Goal: Task Accomplishment & Management: Manage account settings

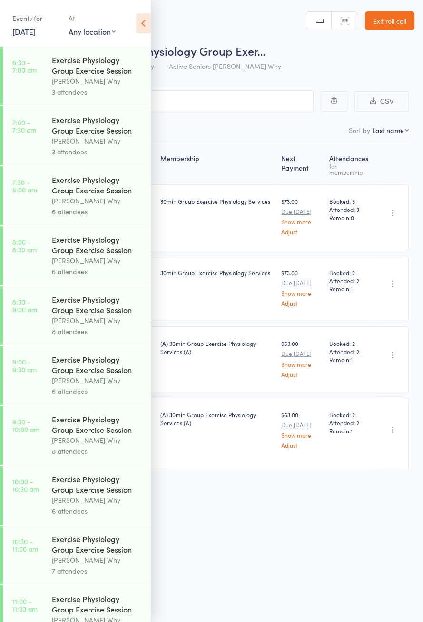
click at [149, 24] on icon at bounding box center [143, 23] width 15 height 20
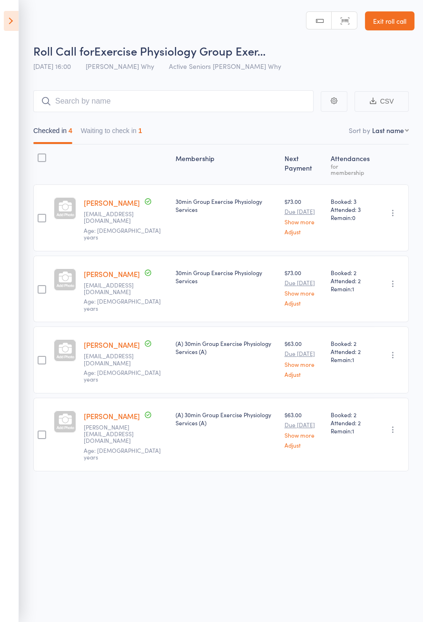
click at [138, 132] on button "Waiting to check in 1" at bounding box center [111, 133] width 61 height 22
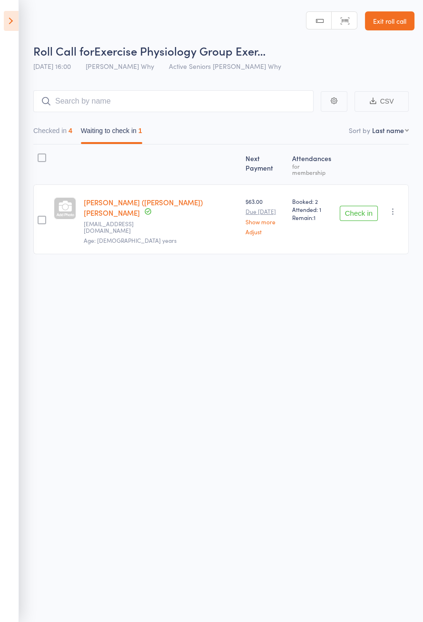
click at [361, 206] on button "Check in" at bounding box center [358, 213] width 38 height 15
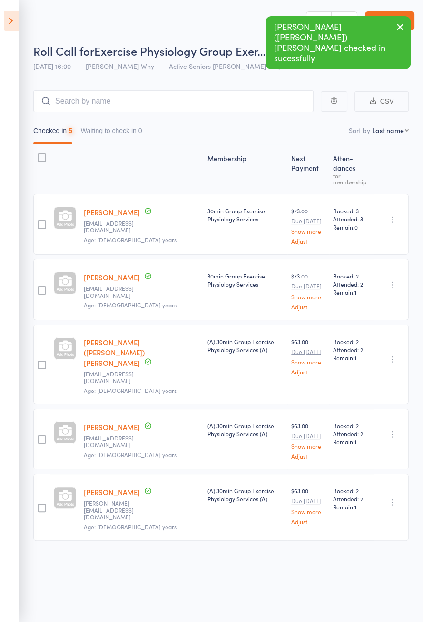
click at [16, 28] on icon at bounding box center [11, 21] width 15 height 20
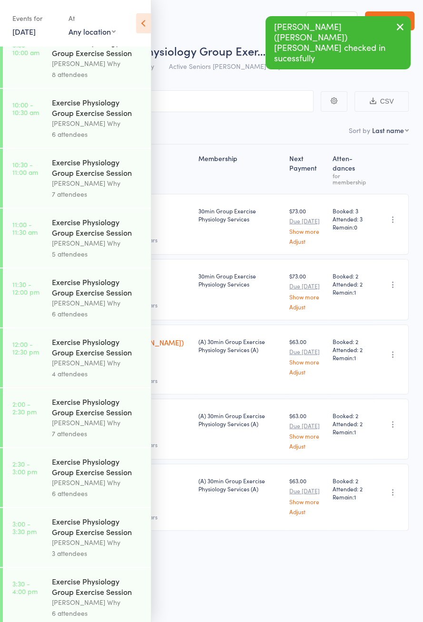
scroll to position [457, 0]
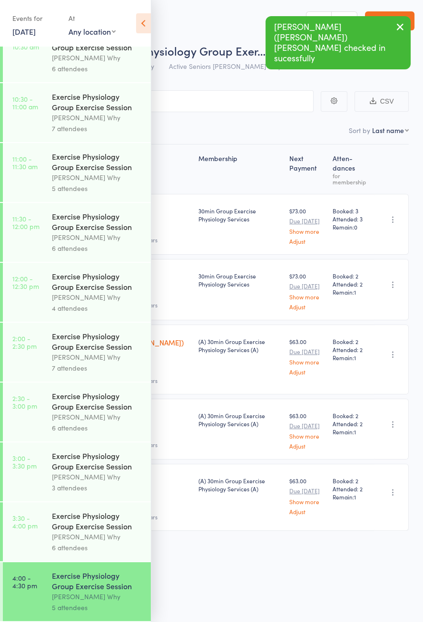
click at [36, 37] on link "[DATE]" at bounding box center [23, 31] width 23 height 10
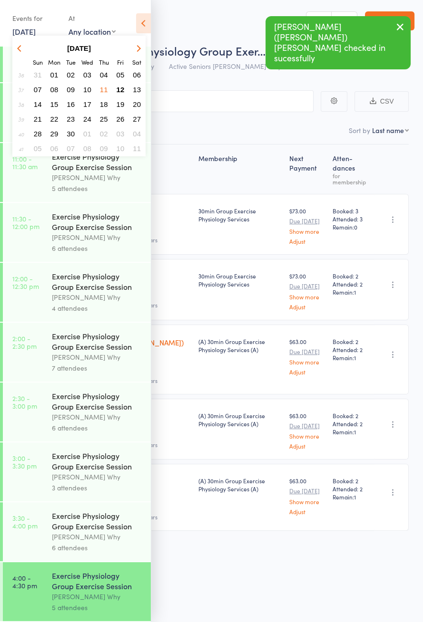
click at [123, 93] on button "12" at bounding box center [120, 89] width 15 height 13
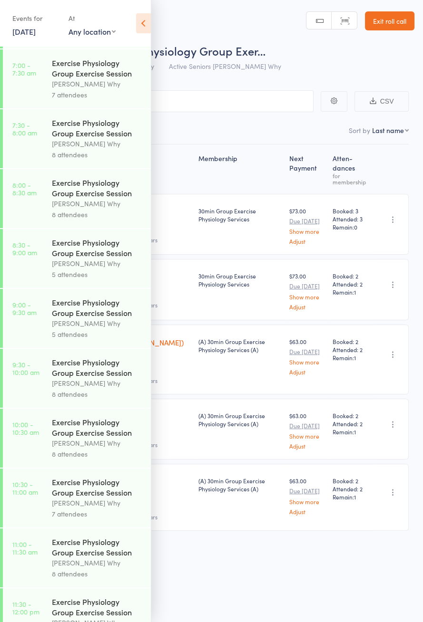
scroll to position [0, 0]
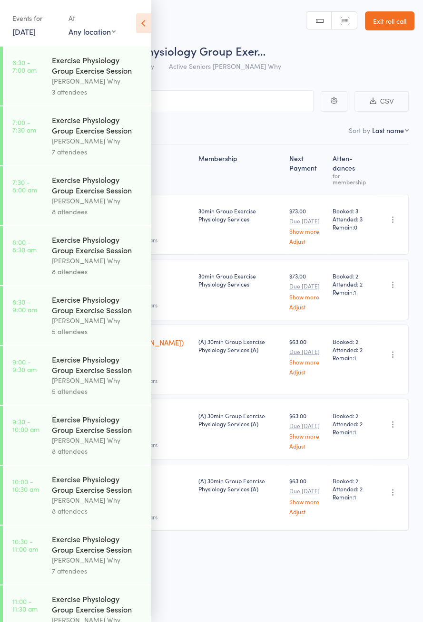
click at [99, 81] on div "Dee Why" at bounding box center [97, 81] width 91 height 11
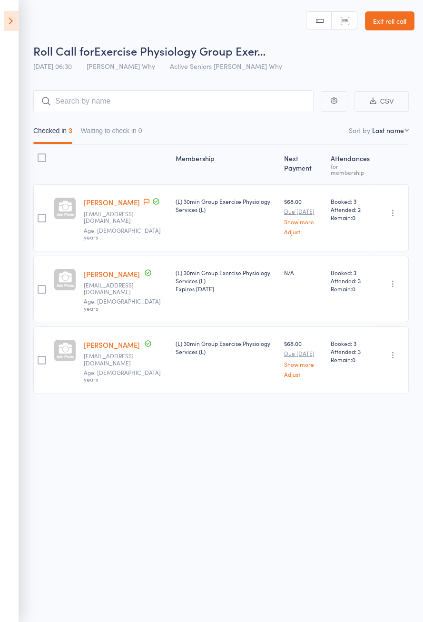
click at [144, 207] on span at bounding box center [147, 203] width 6 height 10
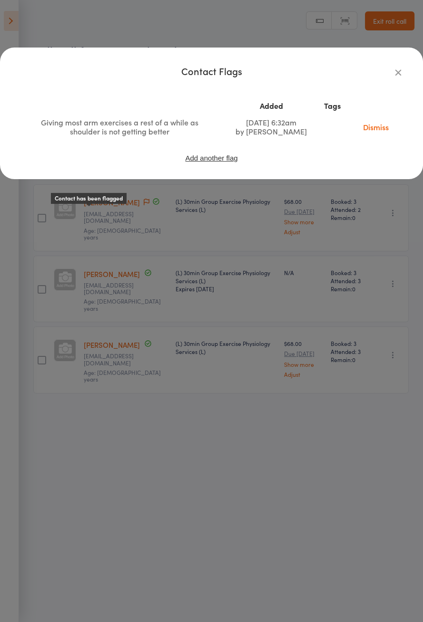
click at [396, 77] on icon "button" at bounding box center [398, 72] width 10 height 10
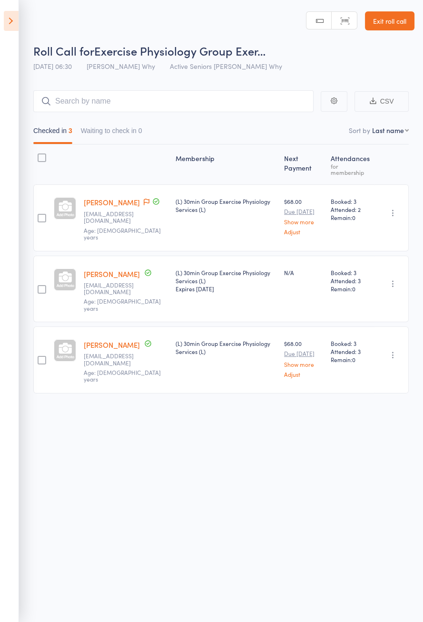
click at [16, 15] on icon at bounding box center [11, 21] width 15 height 20
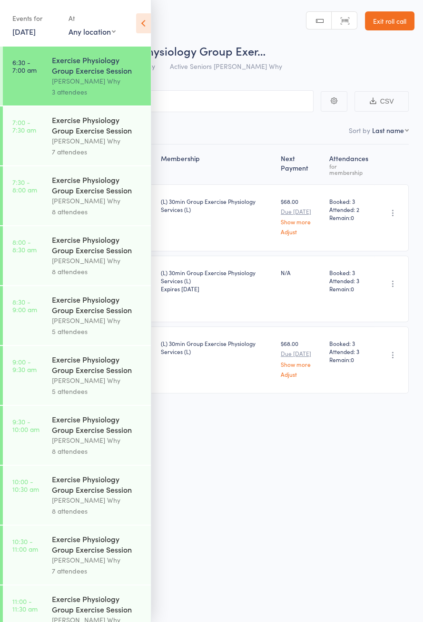
click at [115, 133] on div "Exercise Physiology Group Exercise Session" at bounding box center [97, 125] width 91 height 21
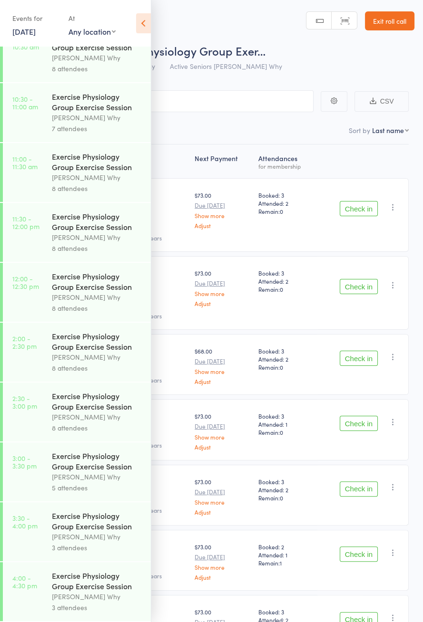
scroll to position [413, 0]
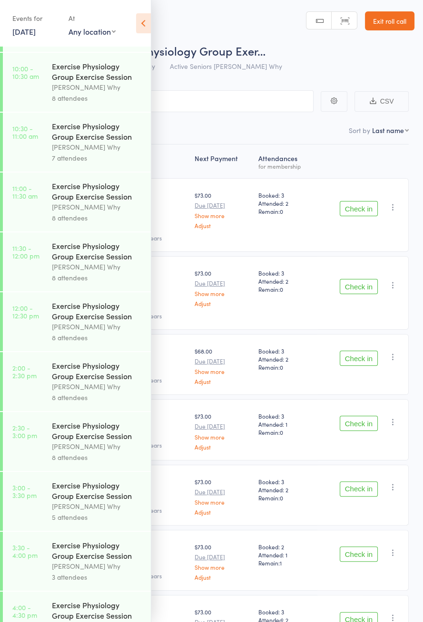
click at [146, 27] on icon at bounding box center [143, 23] width 15 height 20
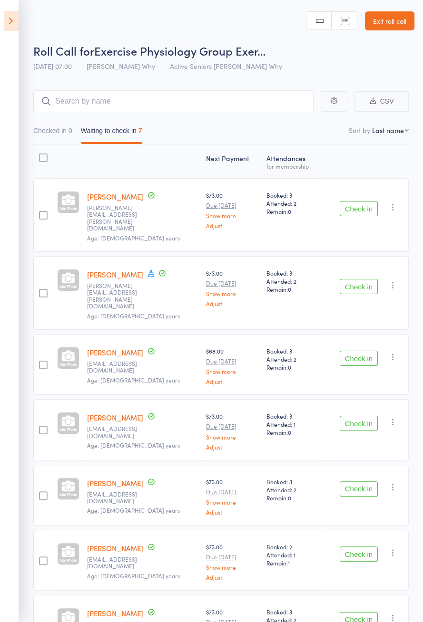
click at [147, 269] on icon at bounding box center [151, 273] width 9 height 9
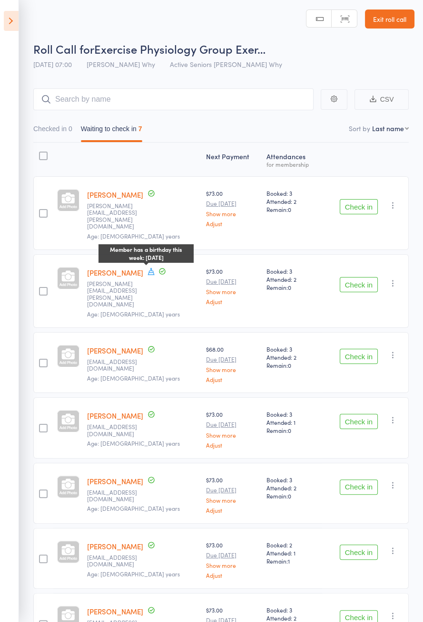
click at [287, 622] on div "Next Payment Atten­dances for membership Barry Barnes dianne.barnes@ymail.com A…" at bounding box center [220, 420] width 375 height 554
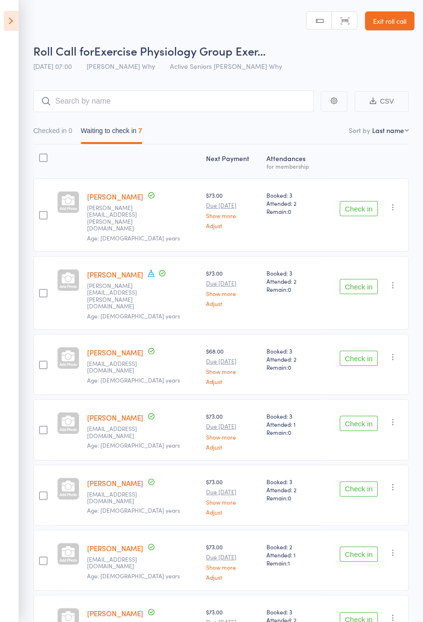
click at [10, 27] on icon at bounding box center [11, 21] width 15 height 20
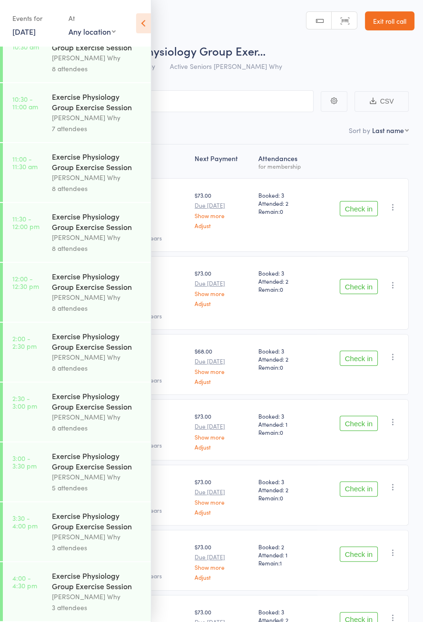
scroll to position [457, 0]
click at [145, 22] on icon at bounding box center [143, 23] width 15 height 20
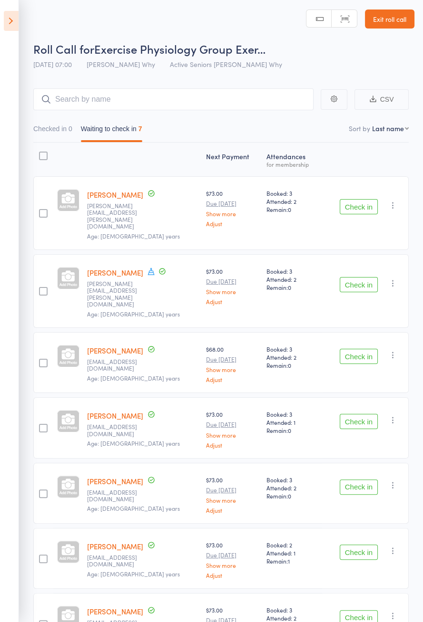
scroll to position [0, 0]
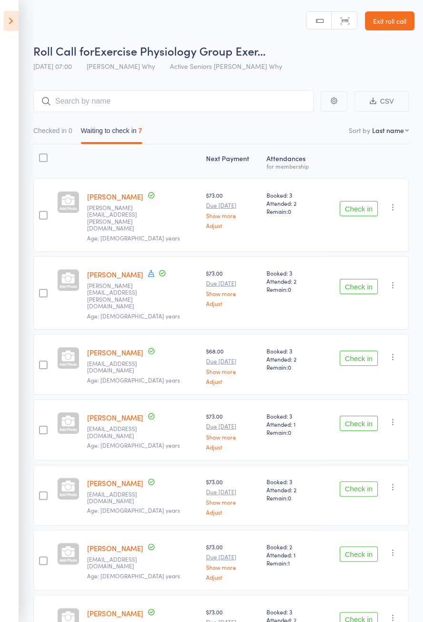
click at [368, 203] on button "Check in" at bounding box center [358, 208] width 38 height 15
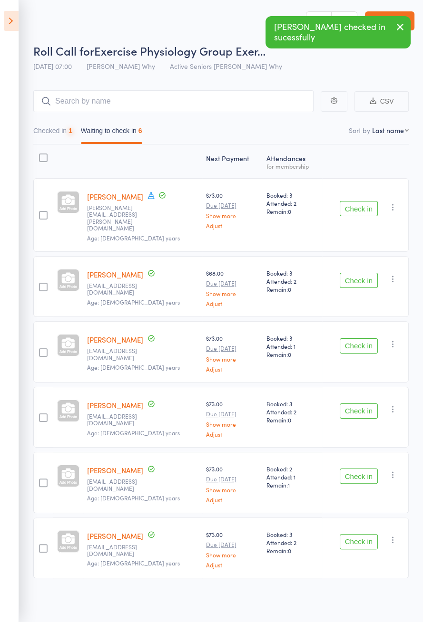
click at [364, 204] on button "Check in" at bounding box center [358, 208] width 38 height 15
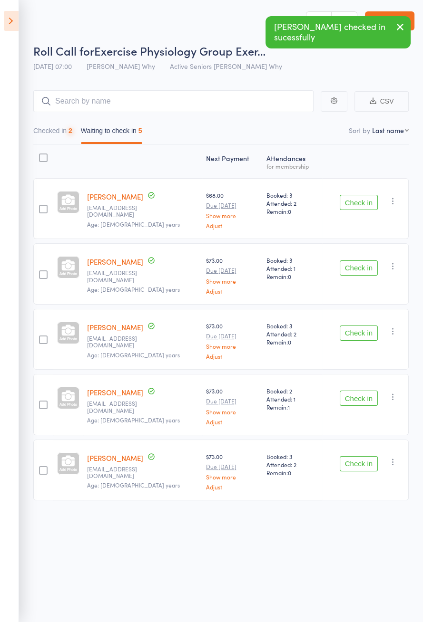
click at [367, 204] on button "Check in" at bounding box center [358, 202] width 38 height 15
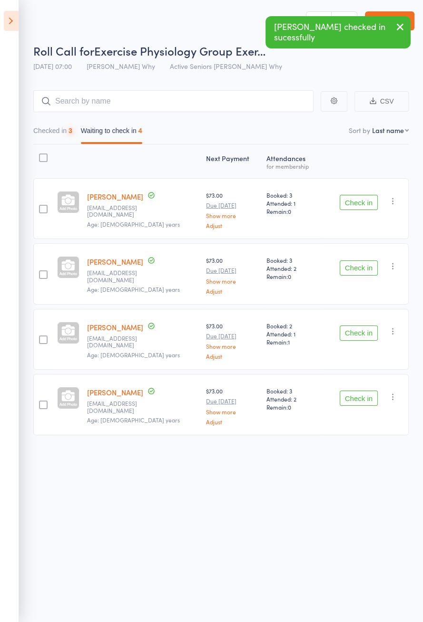
click at [364, 204] on button "Check in" at bounding box center [358, 202] width 38 height 15
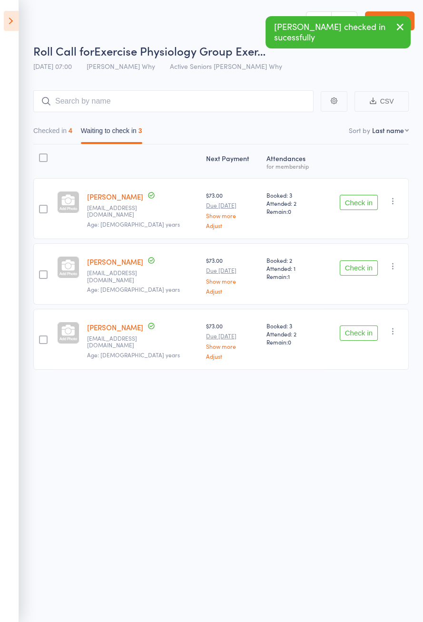
click at [366, 205] on button "Check in" at bounding box center [358, 202] width 38 height 15
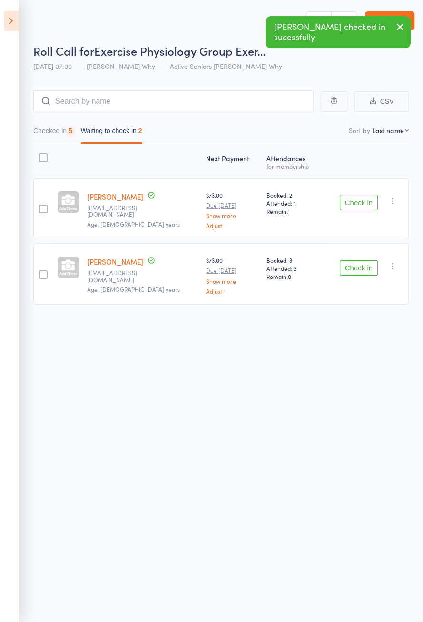
click at [367, 201] on button "Check in" at bounding box center [358, 202] width 38 height 15
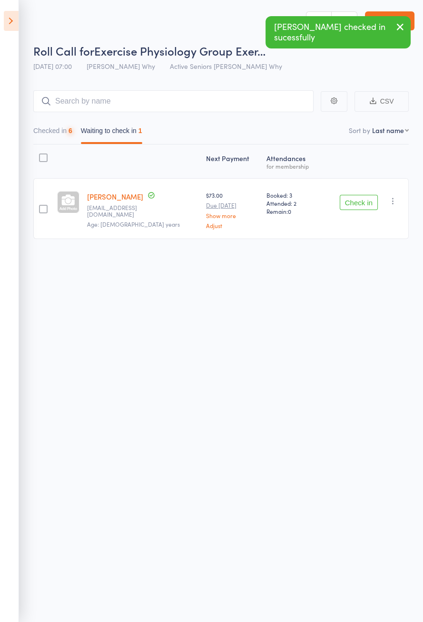
click at [367, 200] on button "Check in" at bounding box center [358, 202] width 38 height 15
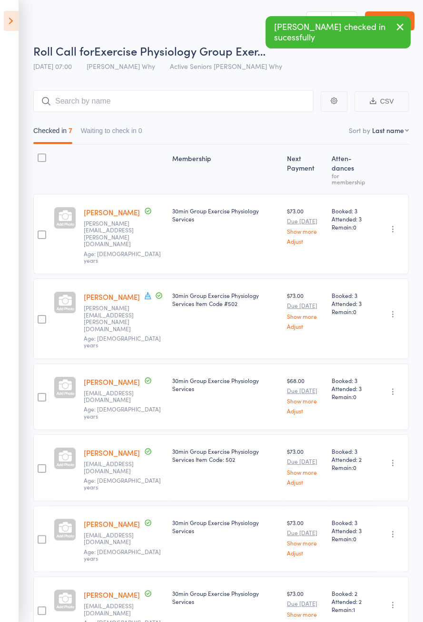
click at [10, 22] on icon at bounding box center [11, 21] width 15 height 20
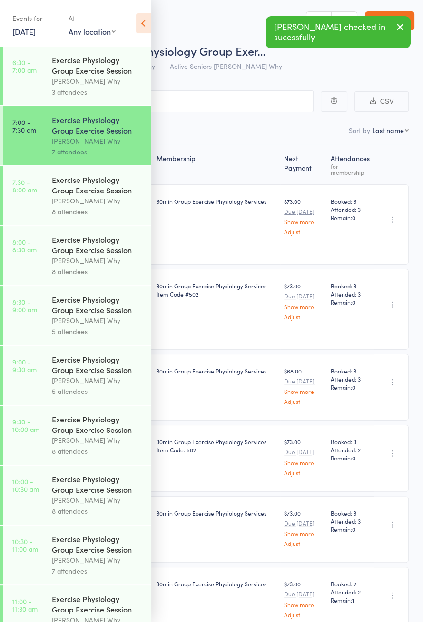
click at [107, 195] on div "Exercise Physiology Group Exercise Session" at bounding box center [97, 185] width 91 height 21
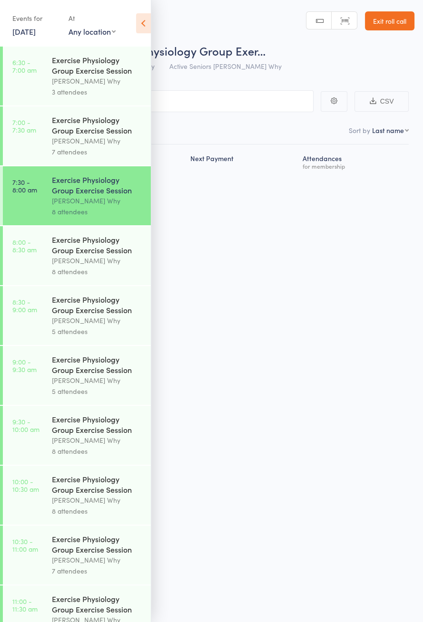
click at [143, 31] on icon at bounding box center [143, 23] width 15 height 20
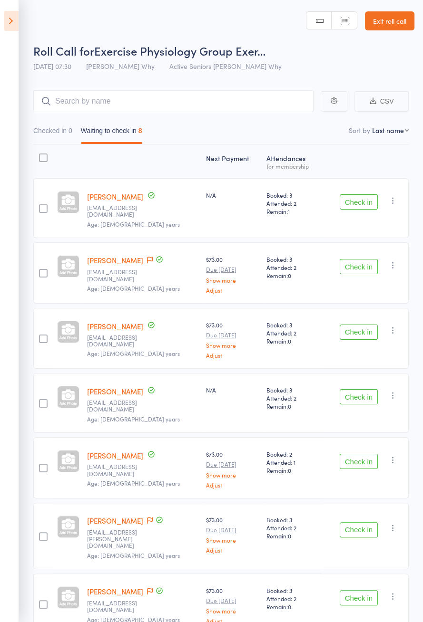
scroll to position [52, 0]
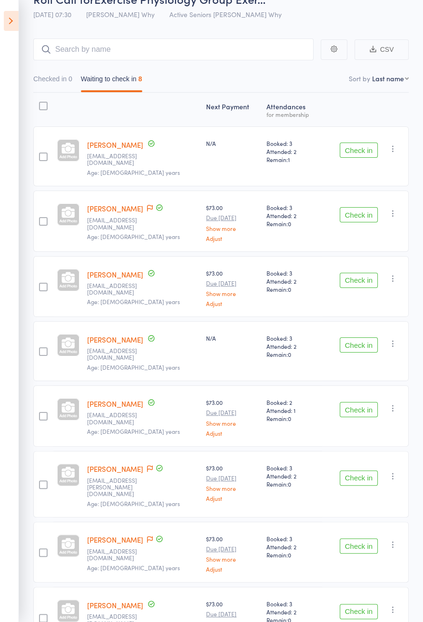
click at [147, 466] on icon at bounding box center [150, 469] width 6 height 7
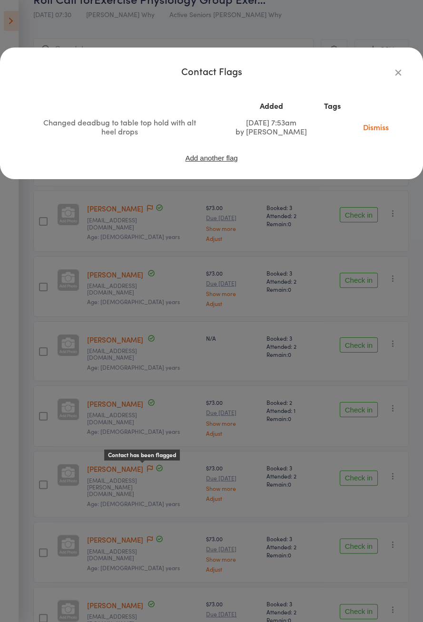
click at [402, 72] on icon "button" at bounding box center [398, 72] width 10 height 10
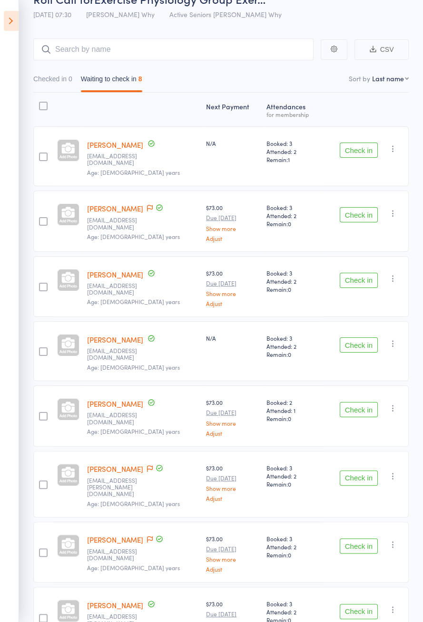
click at [150, 535] on span at bounding box center [150, 540] width 6 height 10
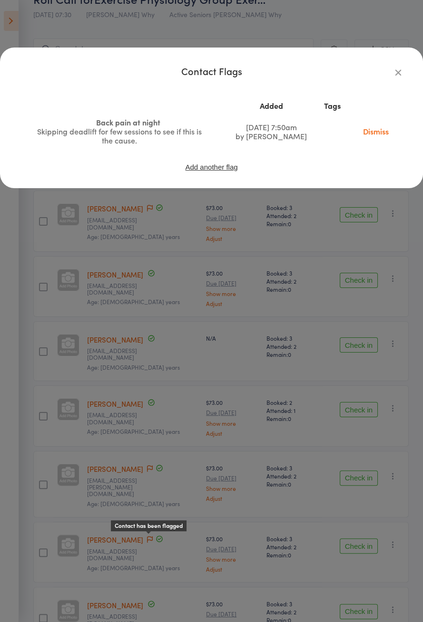
click at [402, 73] on icon "button" at bounding box center [398, 72] width 10 height 10
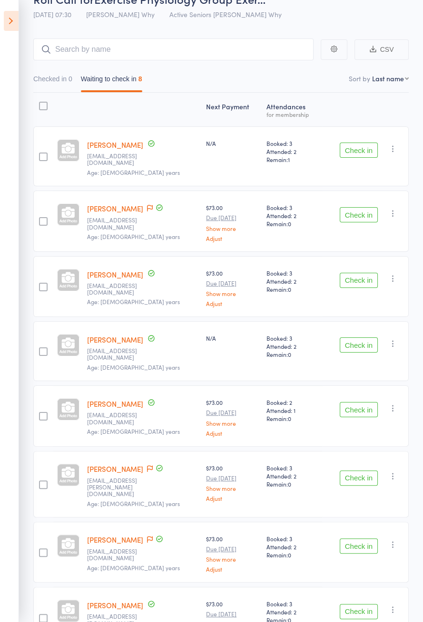
click at [7, 29] on icon at bounding box center [11, 21] width 15 height 20
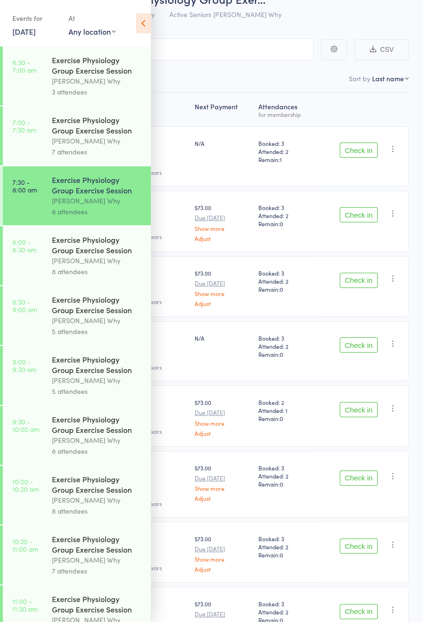
click at [102, 157] on div "7 attendees" at bounding box center [97, 151] width 91 height 11
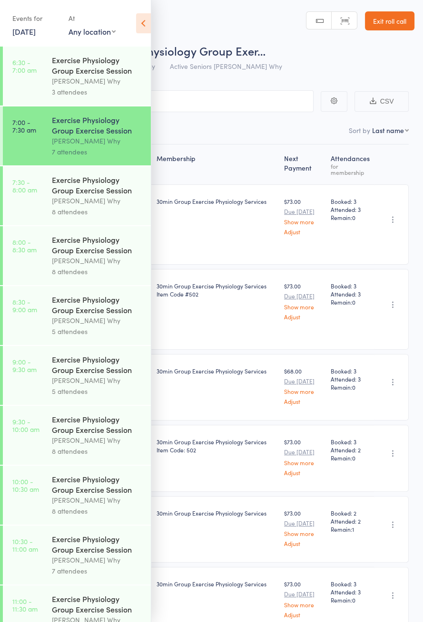
click at [141, 29] on icon at bounding box center [143, 23] width 15 height 20
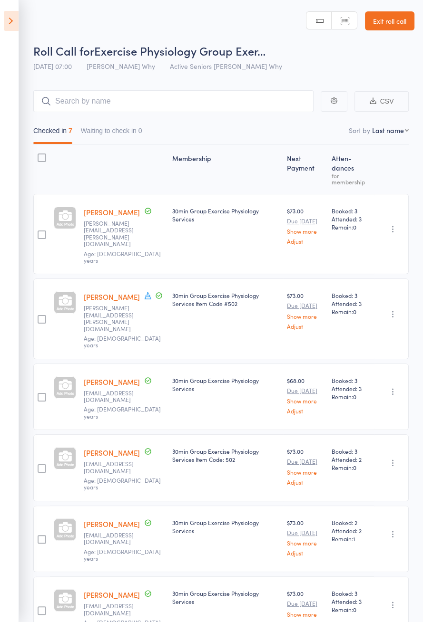
click at [8, 28] on icon at bounding box center [11, 21] width 15 height 20
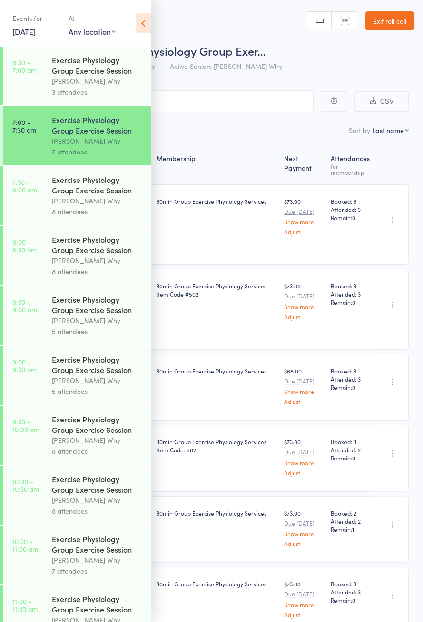
click at [48, 204] on link "7:30 - 8:00 am Exercise Physiology Group Exercise Session Dee Why 8 attendees" at bounding box center [77, 195] width 148 height 59
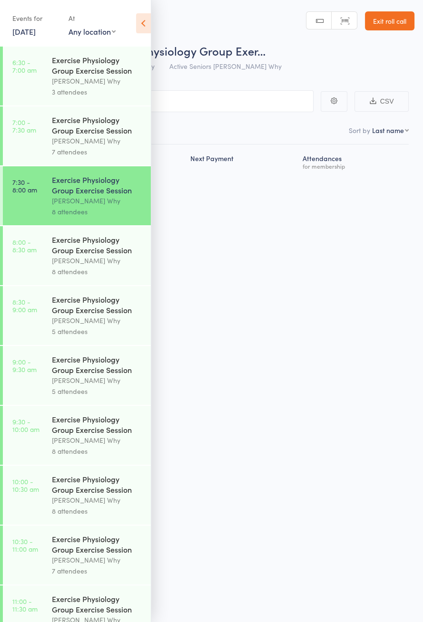
click at [145, 30] on icon at bounding box center [143, 23] width 15 height 20
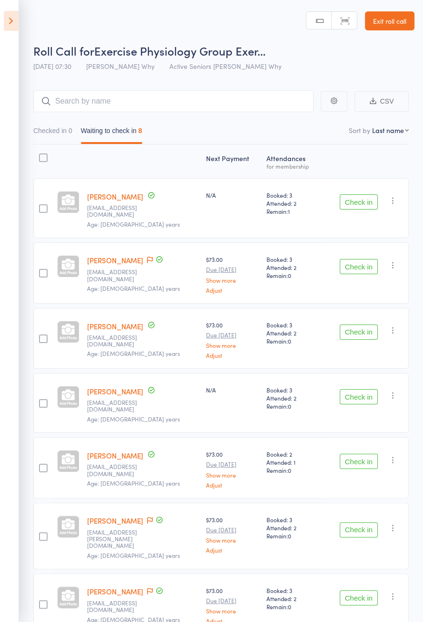
click at [126, 516] on link "[PERSON_NAME]" at bounding box center [115, 521] width 56 height 10
click at [358, 201] on button "Check in" at bounding box center [358, 201] width 38 height 15
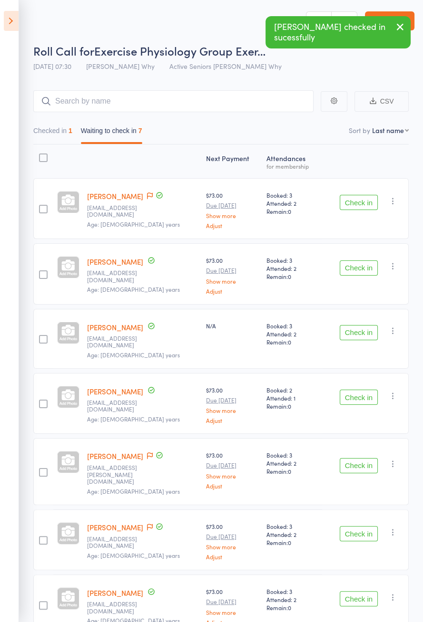
click at [357, 269] on button "Check in" at bounding box center [358, 268] width 38 height 15
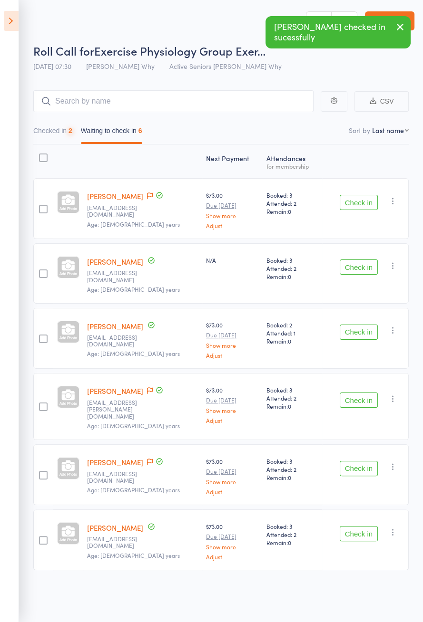
click at [365, 266] on button "Check in" at bounding box center [358, 267] width 38 height 15
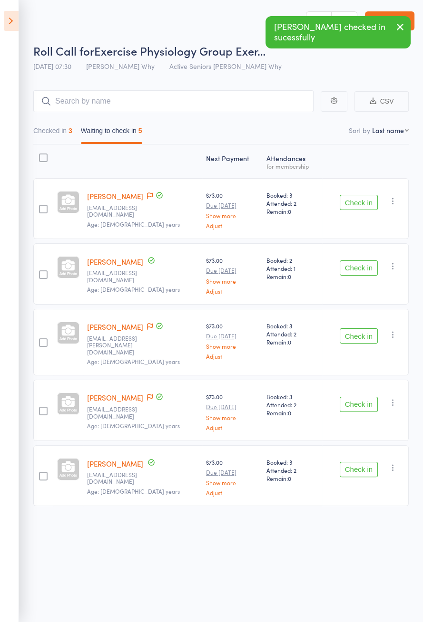
click at [357, 269] on button "Check in" at bounding box center [358, 268] width 38 height 15
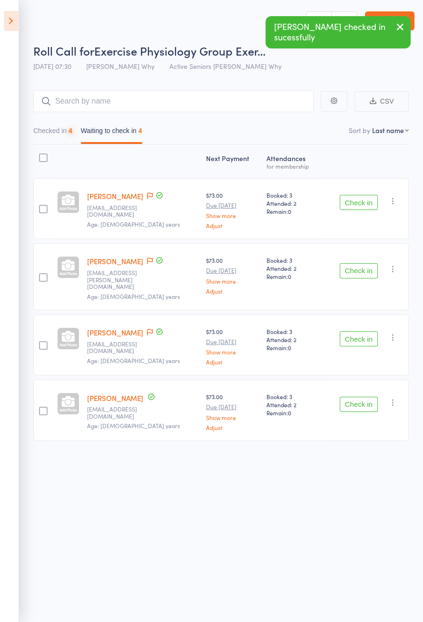
click at [366, 269] on button "Check in" at bounding box center [358, 270] width 38 height 15
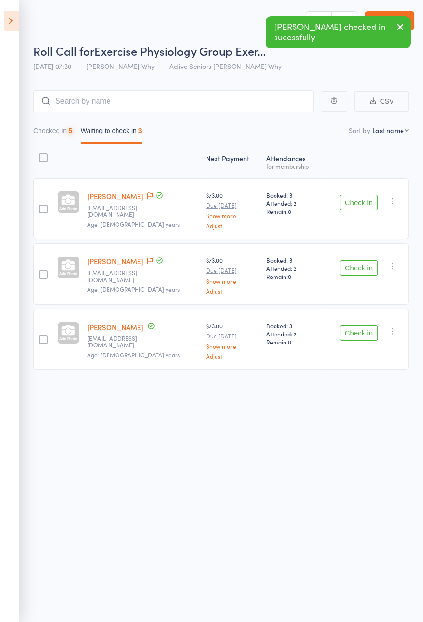
click at [369, 269] on button "Check in" at bounding box center [358, 268] width 38 height 15
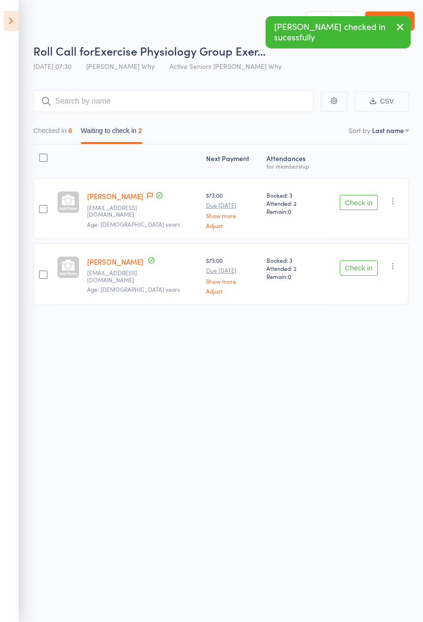
click at [361, 269] on button "Check in" at bounding box center [358, 268] width 38 height 15
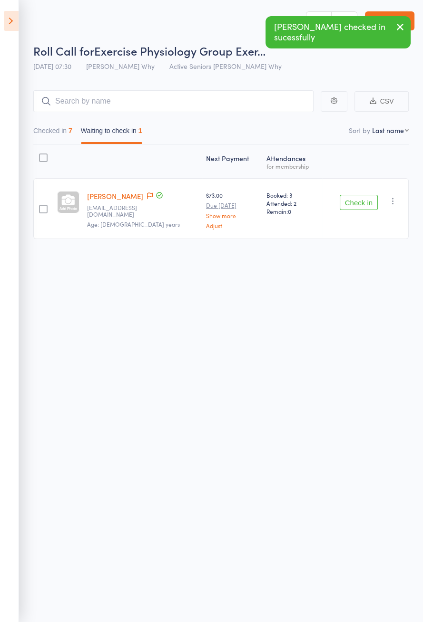
click at [348, 199] on button "Check in" at bounding box center [358, 202] width 38 height 15
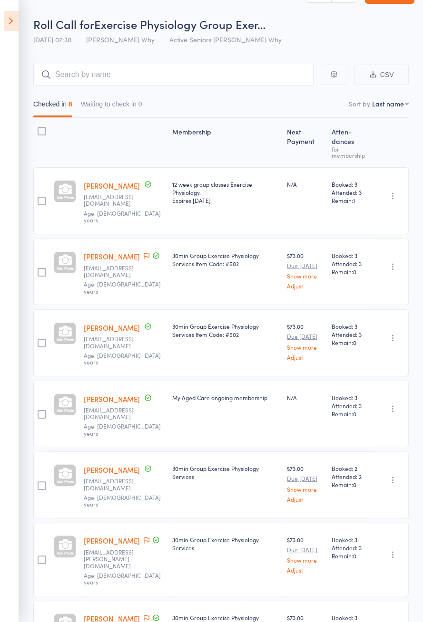
scroll to position [61, 0]
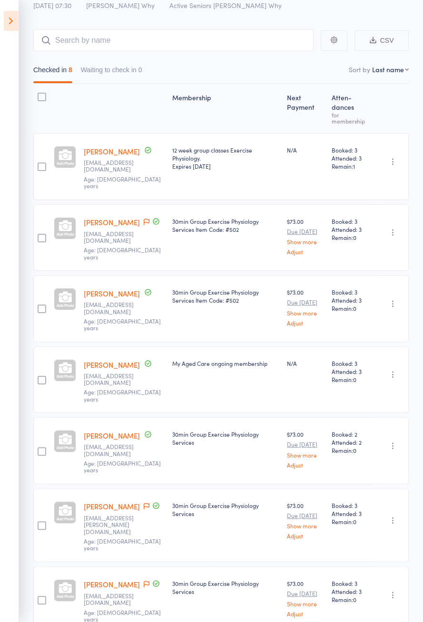
click at [144, 219] on icon at bounding box center [147, 222] width 6 height 7
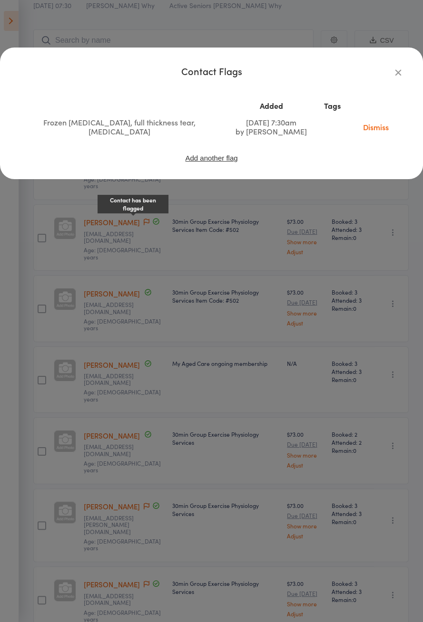
click at [396, 76] on icon "button" at bounding box center [398, 72] width 10 height 10
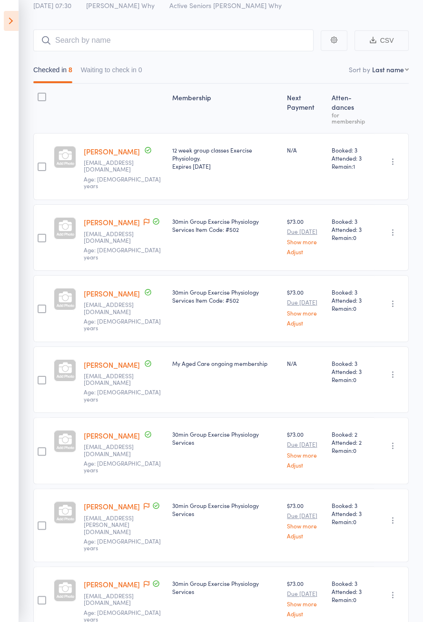
click at [144, 581] on icon at bounding box center [147, 584] width 6 height 7
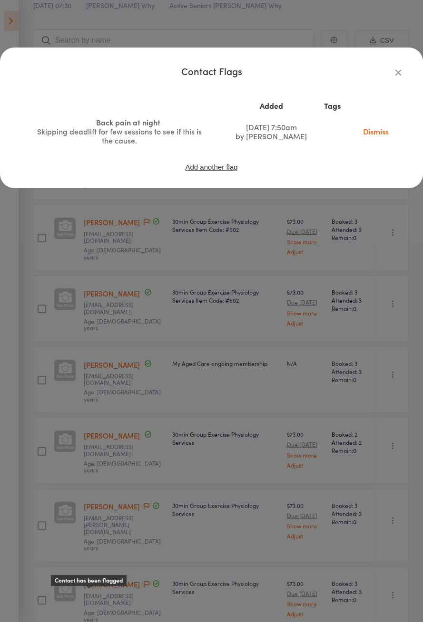
click at [398, 75] on icon "button" at bounding box center [398, 72] width 10 height 10
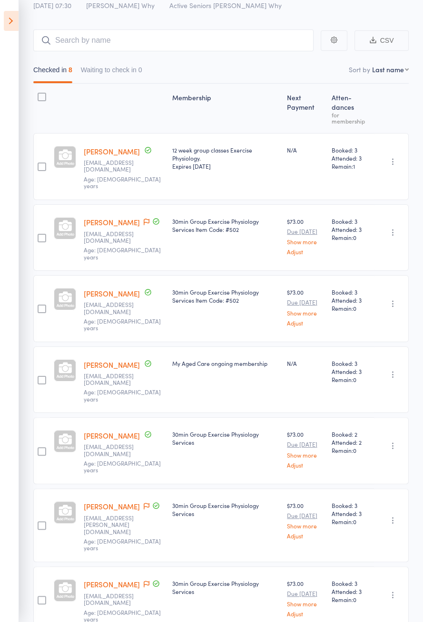
click at [10, 24] on icon at bounding box center [11, 21] width 15 height 20
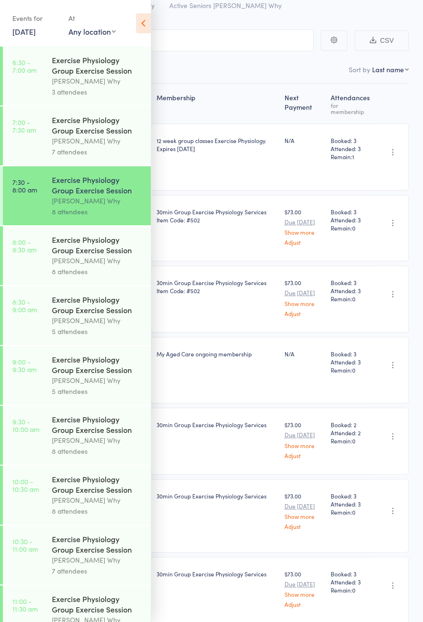
click at [96, 252] on div "Exercise Physiology Group Exercise Session" at bounding box center [97, 244] width 91 height 21
click at [147, 30] on icon at bounding box center [143, 23] width 15 height 20
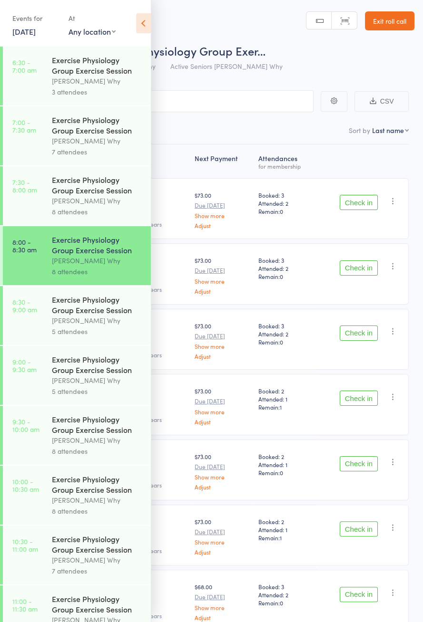
click at [137, 29] on icon at bounding box center [143, 23] width 15 height 20
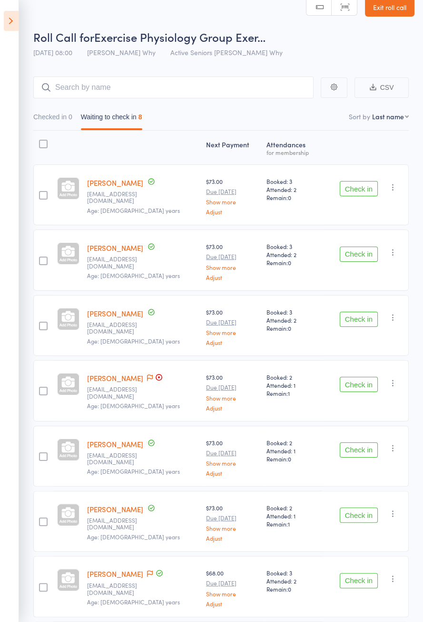
scroll to position [67, 0]
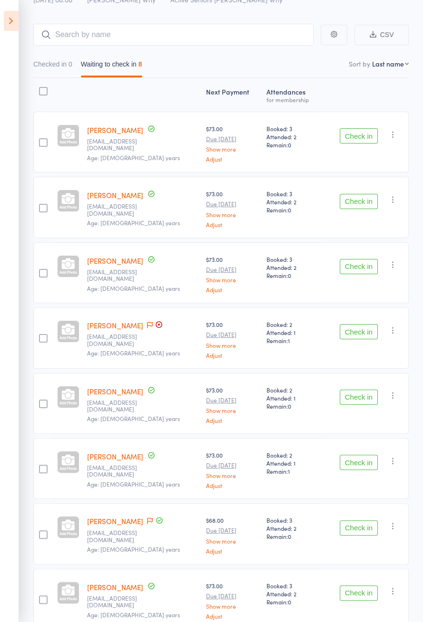
click at [155, 323] on icon at bounding box center [159, 325] width 8 height 8
click at [8, 23] on icon at bounding box center [11, 21] width 15 height 20
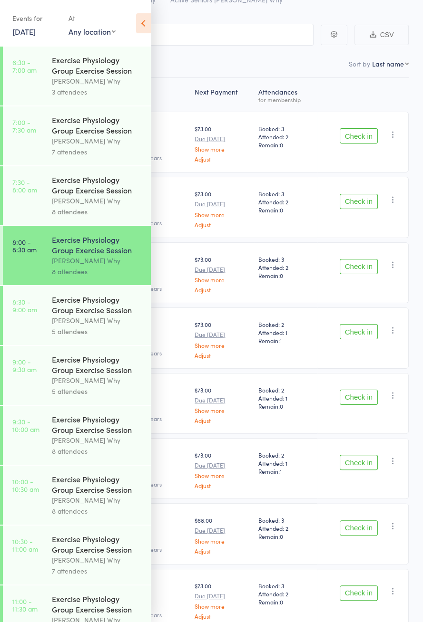
click at [34, 33] on link "12 Sep, 2025" at bounding box center [23, 31] width 23 height 10
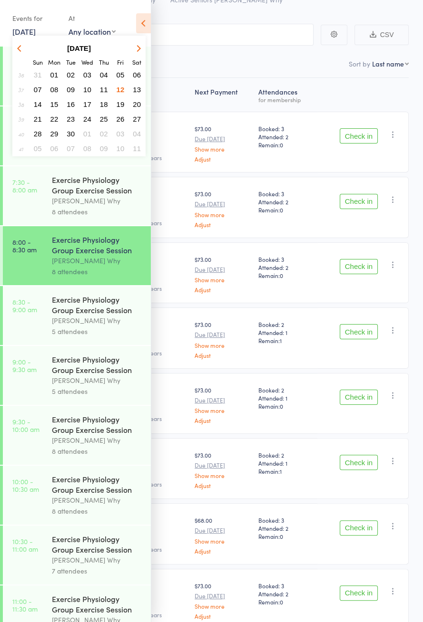
click at [75, 106] on button "16" at bounding box center [70, 104] width 15 height 13
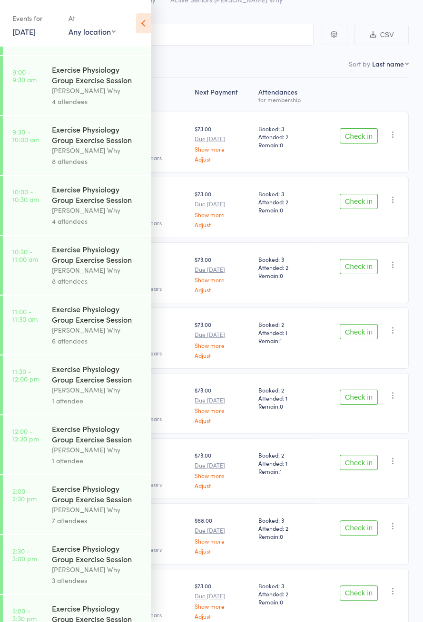
scroll to position [0, 0]
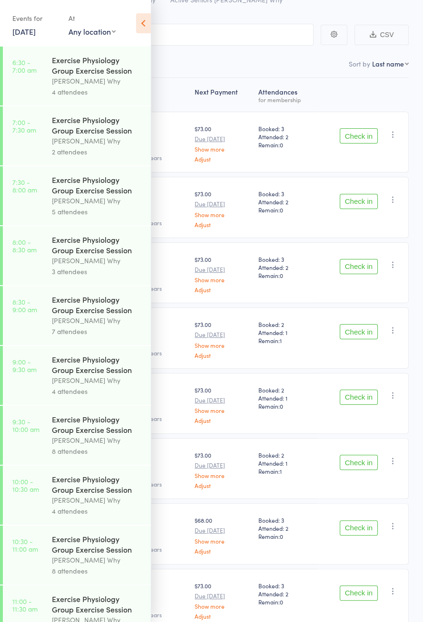
click at [36, 34] on link "16 Sep, 2025" at bounding box center [23, 31] width 23 height 10
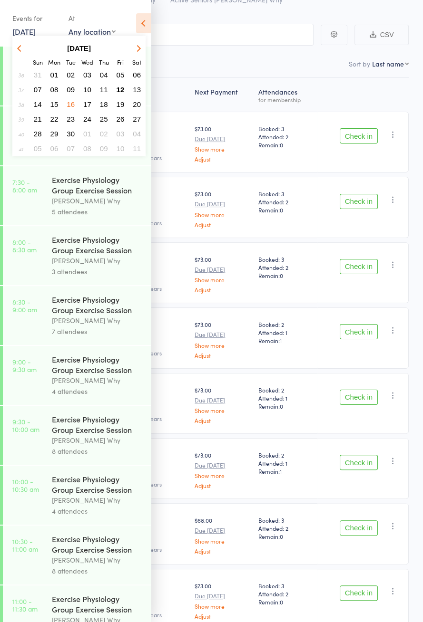
click at [107, 103] on button "18" at bounding box center [104, 104] width 15 height 13
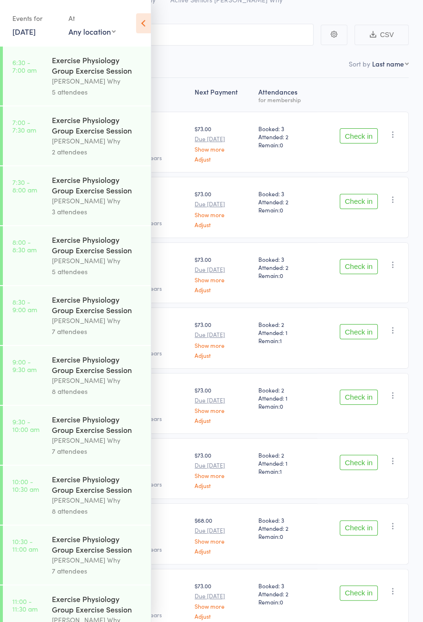
click at [36, 34] on link "18 Sep, 2025" at bounding box center [23, 31] width 23 height 10
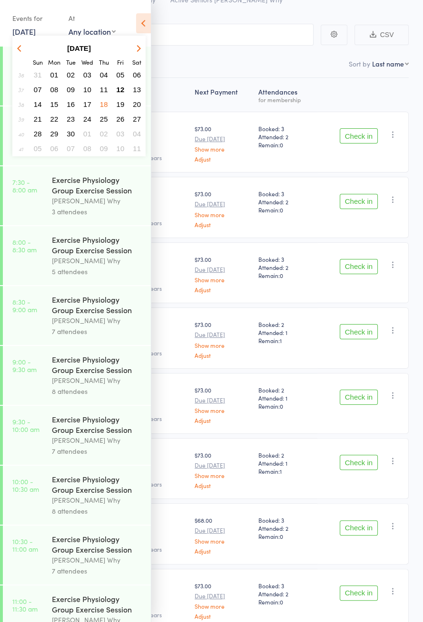
click at [125, 89] on button "12" at bounding box center [120, 89] width 15 height 13
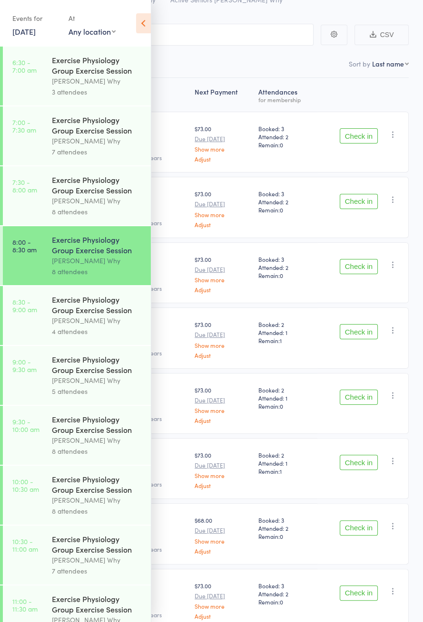
click at [141, 21] on icon at bounding box center [143, 23] width 15 height 20
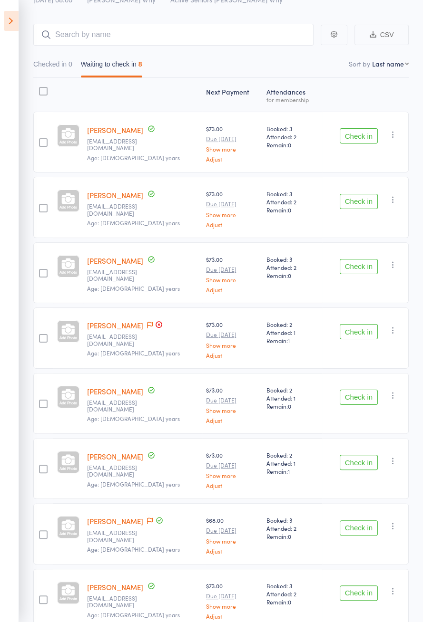
click at [363, 270] on button "Check in" at bounding box center [358, 266] width 38 height 15
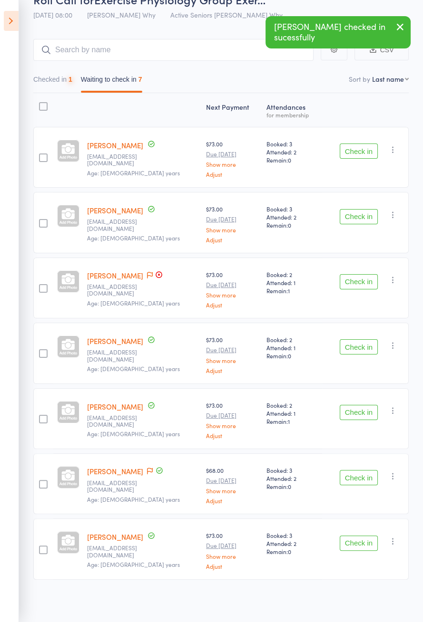
scroll to position [2, 0]
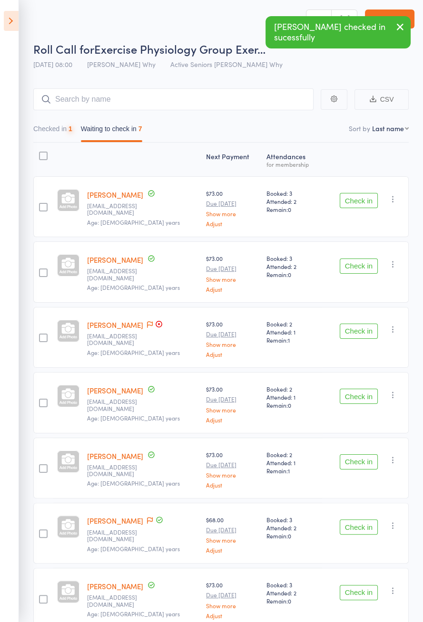
click at [367, 133] on nav "Checked in 1 Waiting to check in 7" at bounding box center [221, 131] width 384 height 22
click at [365, 204] on button "Check in" at bounding box center [358, 200] width 38 height 15
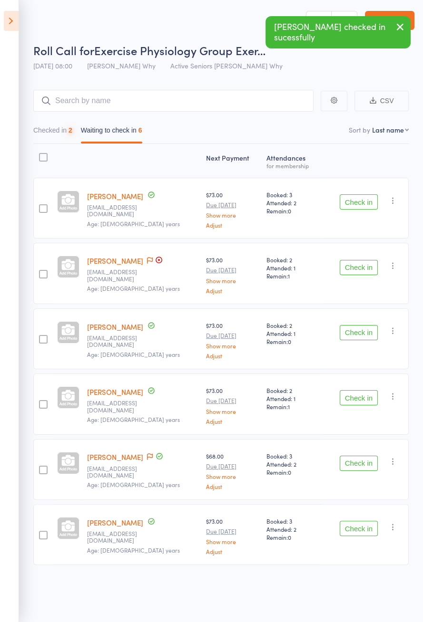
scroll to position [0, 0]
click at [367, 205] on button "Check in" at bounding box center [358, 202] width 38 height 15
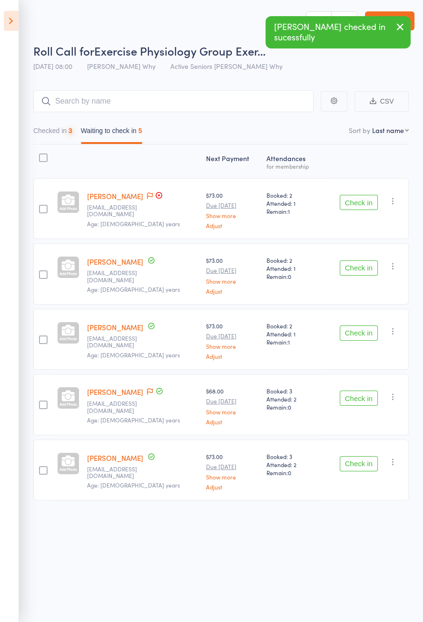
click at [368, 462] on button "Check in" at bounding box center [358, 463] width 38 height 15
click at [147, 391] on icon at bounding box center [150, 391] width 6 height 7
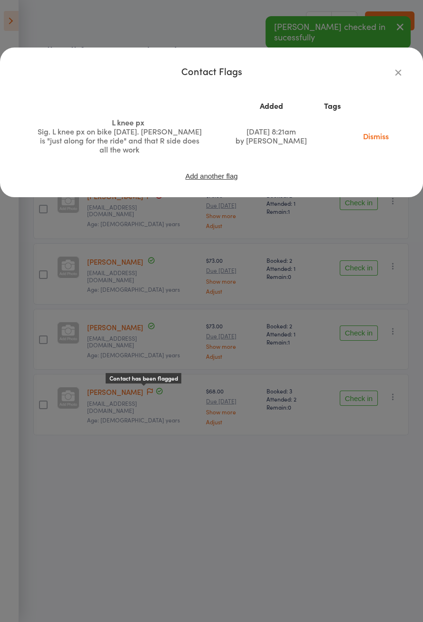
click at [398, 76] on icon "button" at bounding box center [398, 72] width 10 height 10
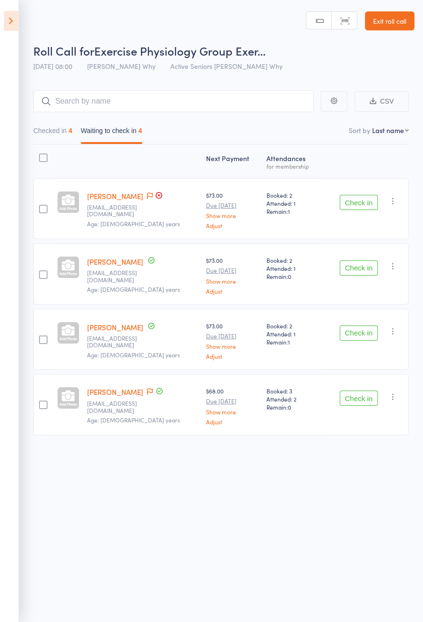
click at [354, 399] on button "Check in" at bounding box center [358, 398] width 38 height 15
click at [365, 332] on button "Check in" at bounding box center [358, 333] width 38 height 15
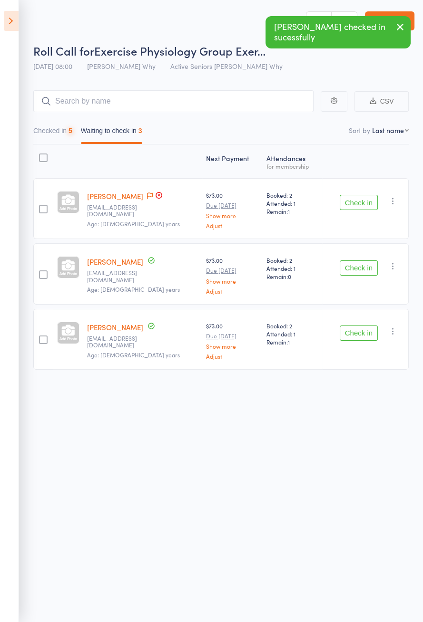
click at [372, 268] on button "Check in" at bounding box center [358, 268] width 38 height 15
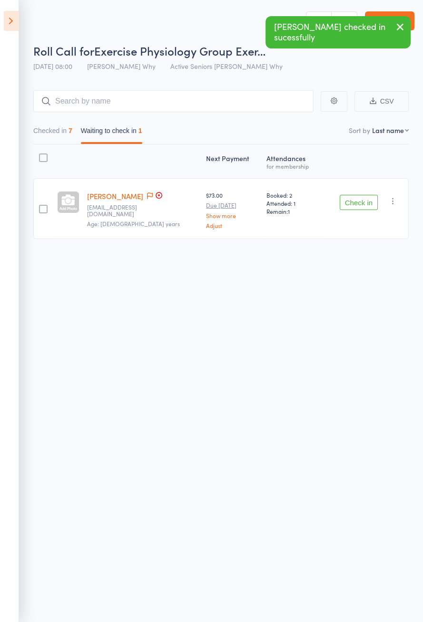
click at [17, 20] on icon at bounding box center [11, 21] width 15 height 20
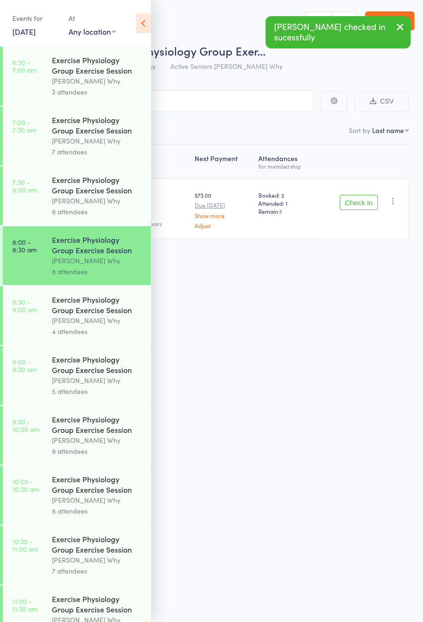
click at [105, 312] on div "Exercise Physiology Group Exercise Session" at bounding box center [97, 304] width 91 height 21
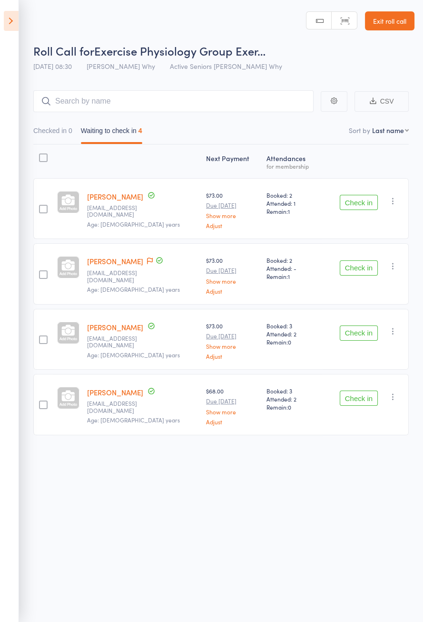
click at [147, 261] on icon at bounding box center [150, 261] width 6 height 7
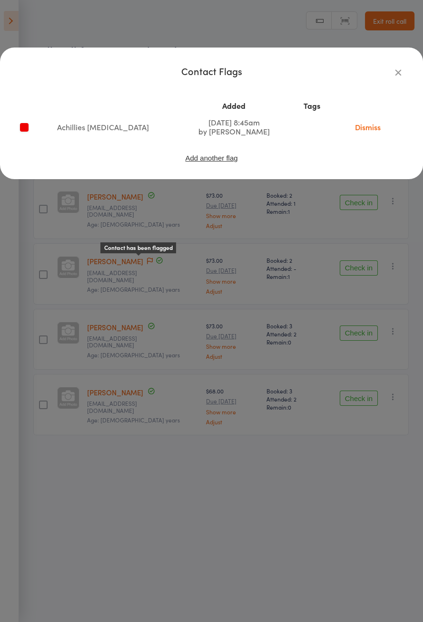
click at [400, 78] on button "button" at bounding box center [397, 72] width 11 height 11
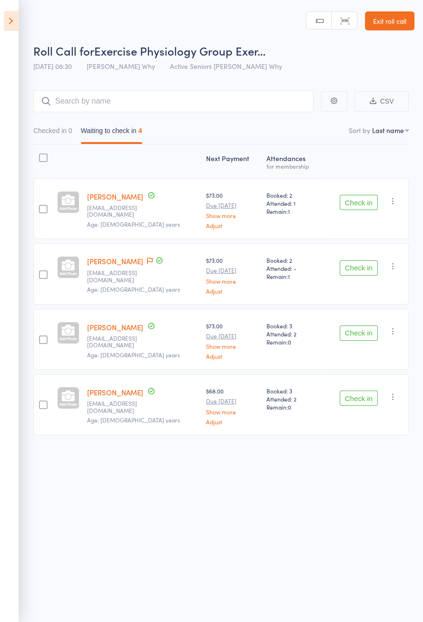
click at [13, 26] on icon at bounding box center [11, 21] width 15 height 20
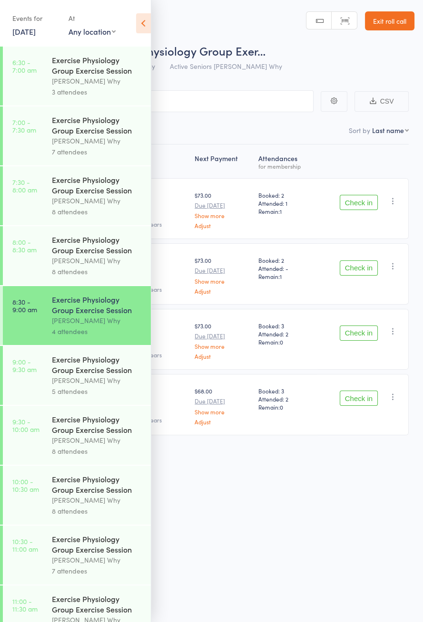
click at [147, 29] on icon at bounding box center [143, 23] width 15 height 20
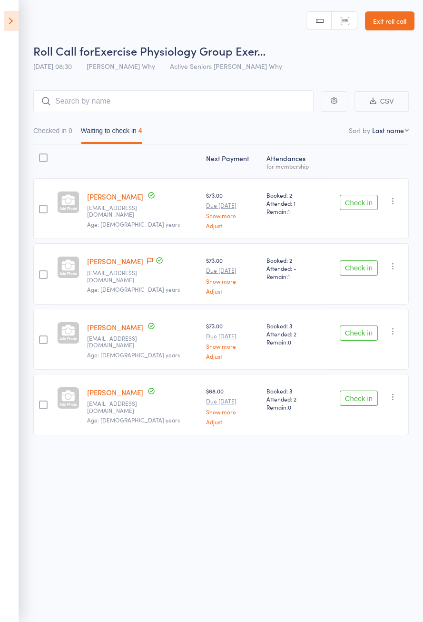
click at [149, 0] on header "Roll Call for Exercise Physiology Group Exer… 12 Sep 08:30 Dee Why Active Senio…" at bounding box center [211, 38] width 423 height 76
click at [362, 394] on button "Check in" at bounding box center [358, 398] width 38 height 15
click at [369, 334] on button "Check in" at bounding box center [358, 333] width 38 height 15
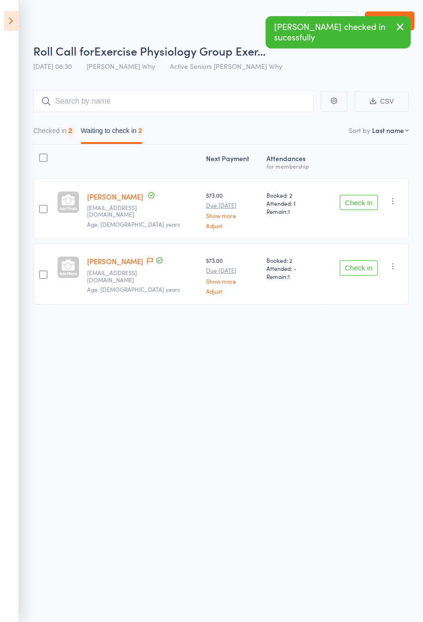
click at [369, 269] on button "Check in" at bounding box center [358, 268] width 38 height 15
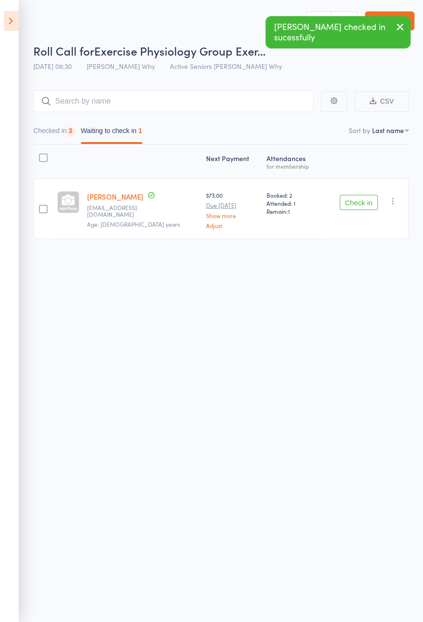
click at [367, 198] on button "Check in" at bounding box center [358, 202] width 38 height 15
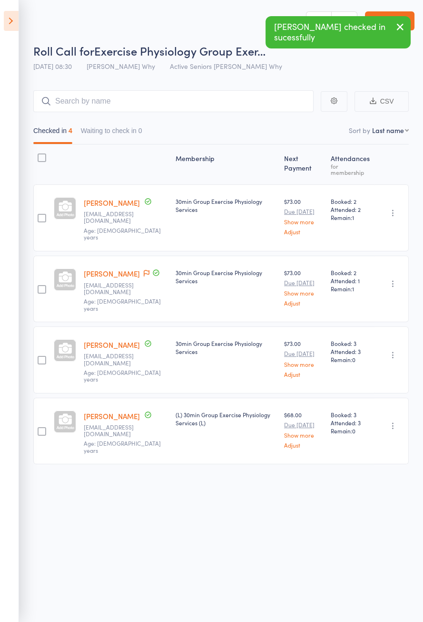
click at [5, 28] on icon at bounding box center [11, 21] width 15 height 20
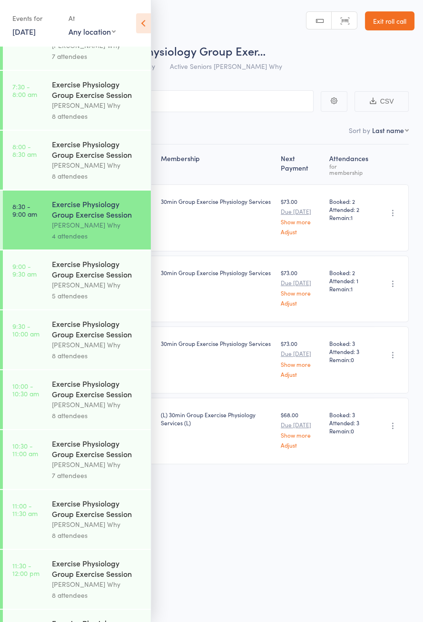
scroll to position [99, 0]
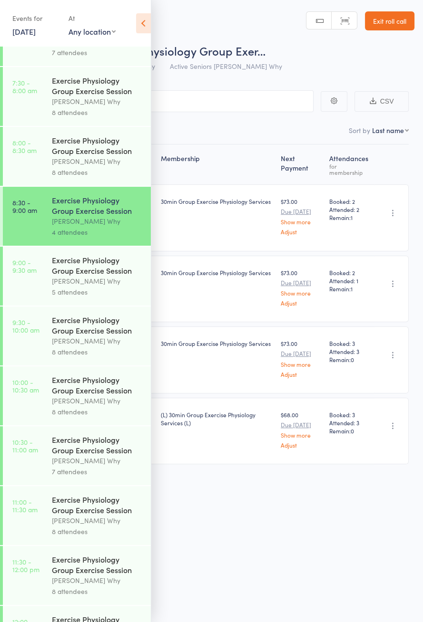
click at [113, 270] on div "Exercise Physiology Group Exercise Session" at bounding box center [97, 265] width 91 height 21
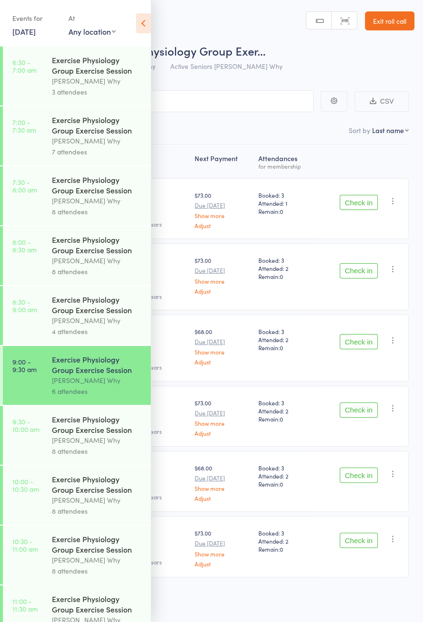
click at [150, 21] on icon at bounding box center [143, 23] width 15 height 20
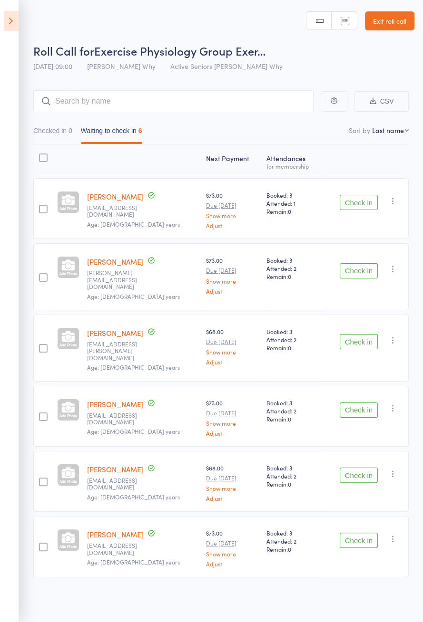
click at [16, 28] on icon at bounding box center [11, 21] width 15 height 20
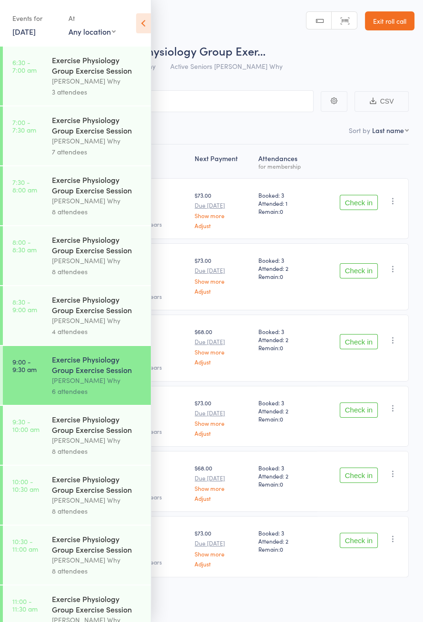
click at [145, 17] on icon at bounding box center [143, 23] width 15 height 20
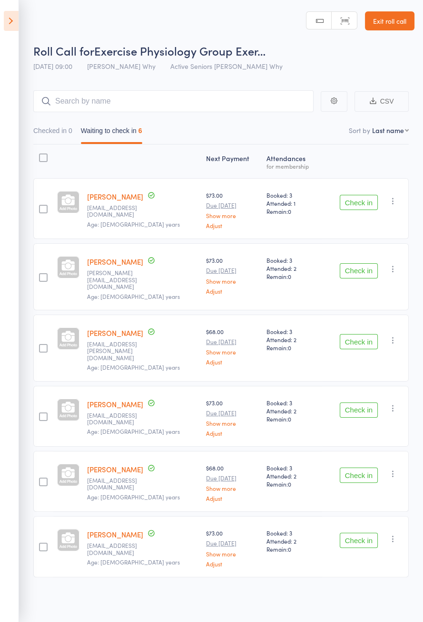
click at [366, 533] on button "Check in" at bounding box center [358, 540] width 38 height 15
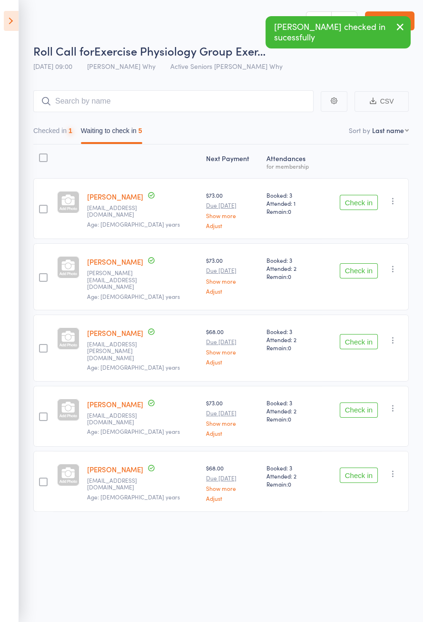
click at [362, 200] on button "Check in" at bounding box center [358, 202] width 38 height 15
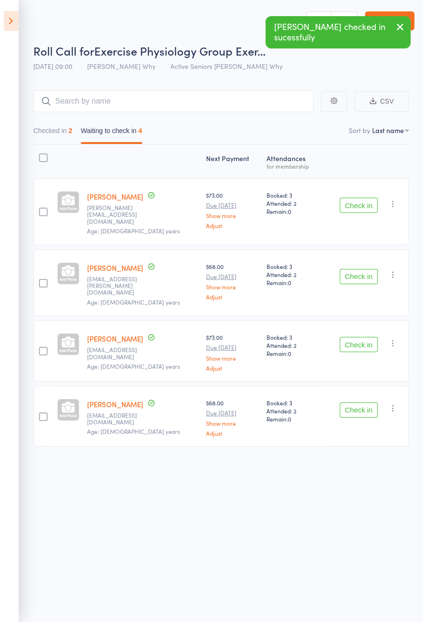
click at [367, 270] on button "Check in" at bounding box center [358, 276] width 38 height 15
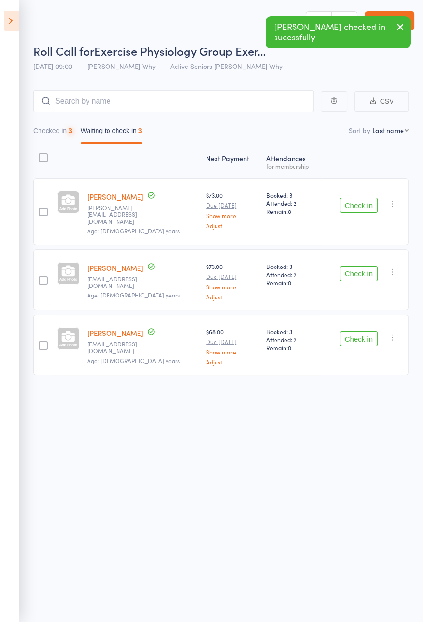
click at [367, 271] on button "Check in" at bounding box center [358, 273] width 38 height 15
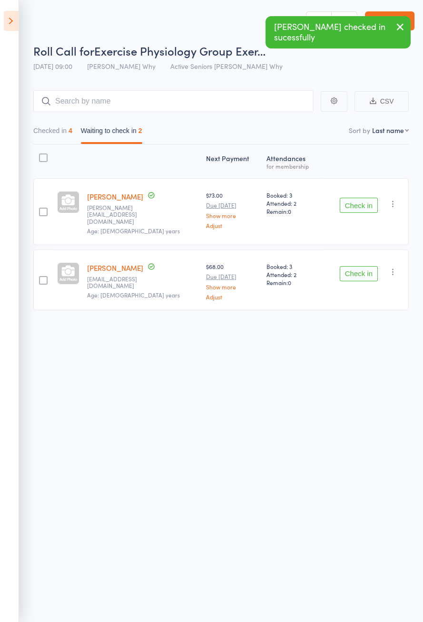
click at [369, 270] on button "Check in" at bounding box center [358, 273] width 38 height 15
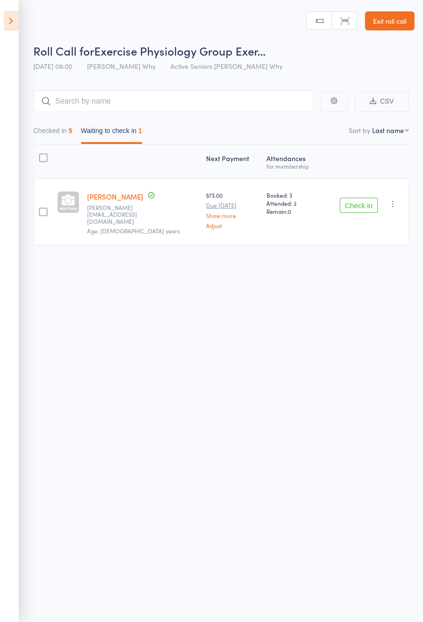
click at [341, 230] on div "Check in Check in Send message Add Note Add Task Add Flag Remove Mark absent" at bounding box center [365, 211] width 87 height 67
click at [351, 215] on div "Check in Check in Send message Add Note Add Task Add Flag Remove Mark absent" at bounding box center [365, 211] width 87 height 67
click at [365, 209] on button "Check in" at bounding box center [358, 205] width 38 height 15
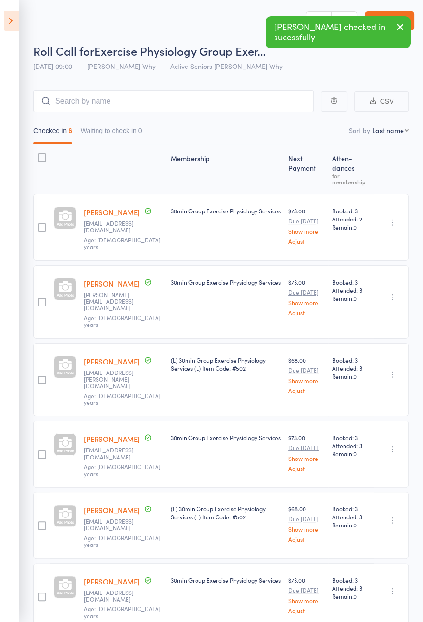
click at [6, 18] on icon at bounding box center [11, 21] width 15 height 20
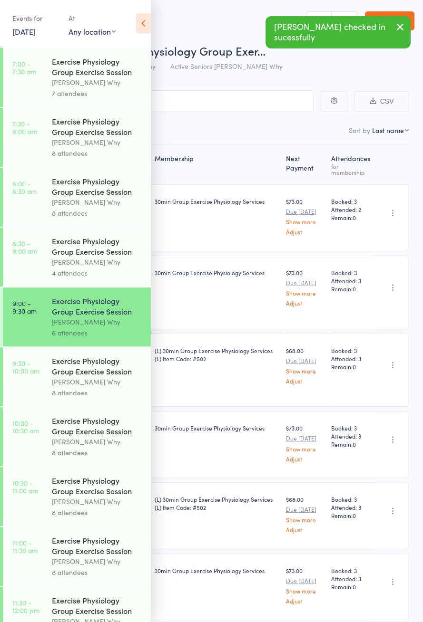
scroll to position [118, 0]
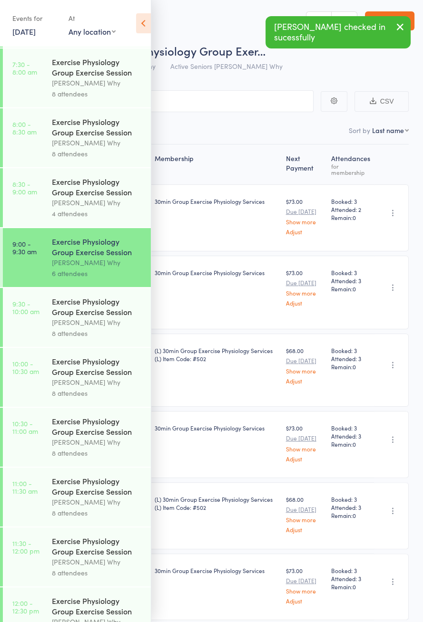
click at [104, 317] on div "Exercise Physiology Group Exercise Session" at bounding box center [97, 306] width 91 height 21
click at [139, 21] on icon at bounding box center [143, 23] width 15 height 20
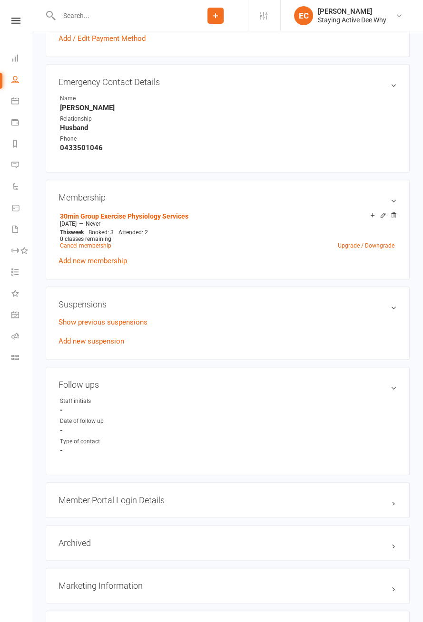
scroll to position [524, 0]
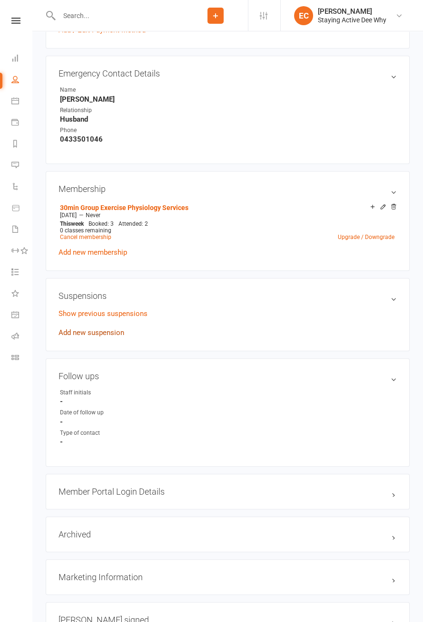
click at [113, 333] on link "Add new suspension" at bounding box center [91, 333] width 66 height 9
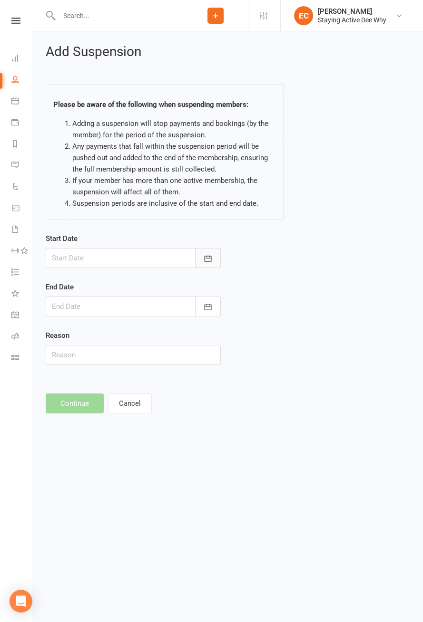
click at [206, 264] on button "button" at bounding box center [208, 258] width 26 height 20
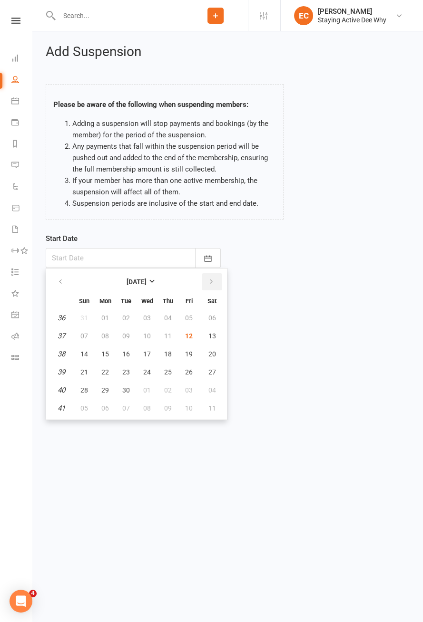
click at [209, 284] on icon "button" at bounding box center [211, 282] width 7 height 8
click at [103, 338] on span "06" at bounding box center [105, 336] width 8 height 8
type input "[DATE]"
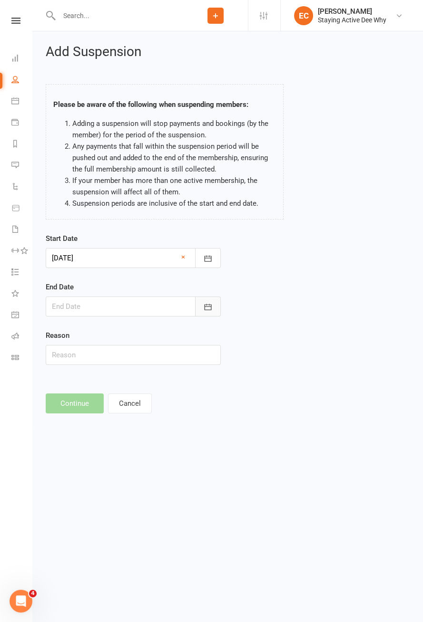
click at [206, 310] on icon "button" at bounding box center [207, 307] width 7 height 6
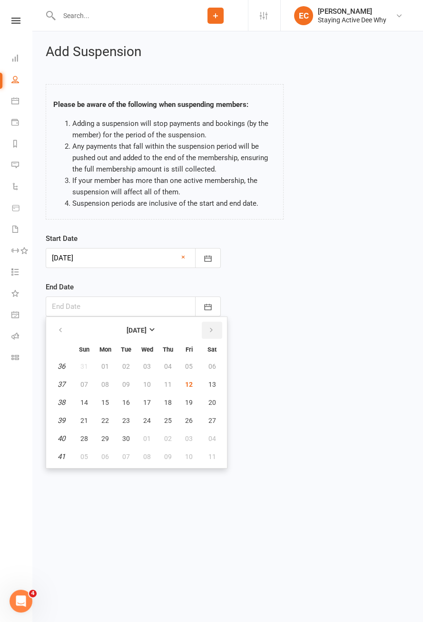
click at [204, 332] on button "button" at bounding box center [212, 330] width 20 height 17
click at [210, 333] on button "button" at bounding box center [212, 330] width 20 height 17
click at [88, 386] on button "02" at bounding box center [84, 384] width 20 height 17
type input "[DATE]"
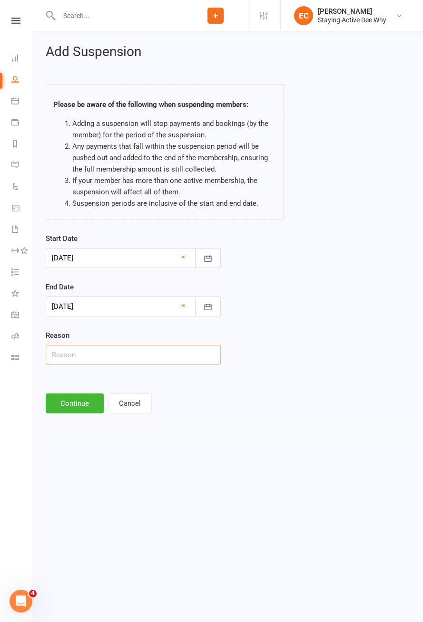
click at [108, 357] on input "text" at bounding box center [133, 355] width 175 height 20
type input "Holiday"
click at [77, 406] on button "Continue" at bounding box center [75, 404] width 58 height 20
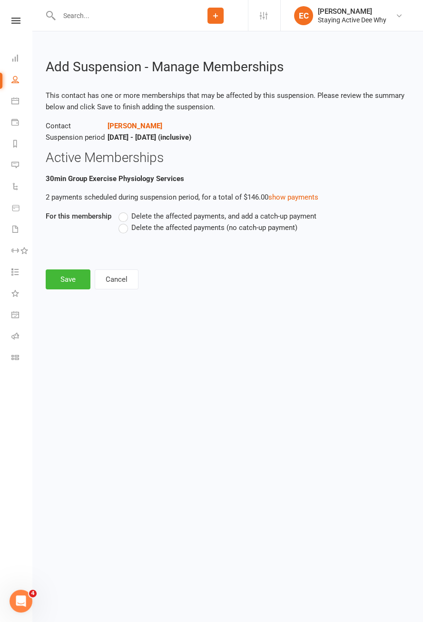
click at [268, 231] on span "Delete the affected payments (no catch-up payment)" at bounding box center [214, 227] width 166 height 10
click at [125, 222] on input "Delete the affected payments (no catch-up payment)" at bounding box center [121, 222] width 6 height 0
click at [68, 280] on button "Save" at bounding box center [68, 280] width 45 height 20
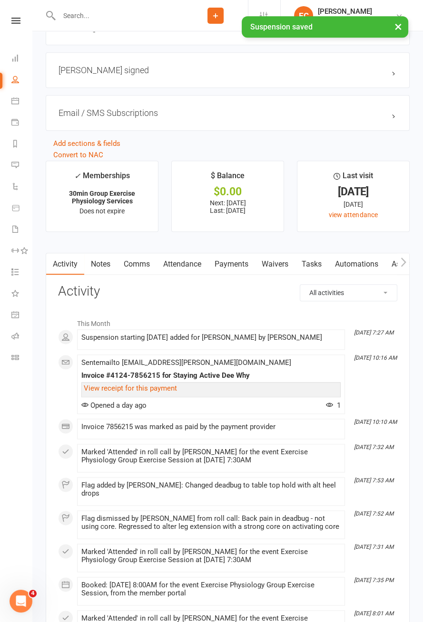
scroll to position [1106, 0]
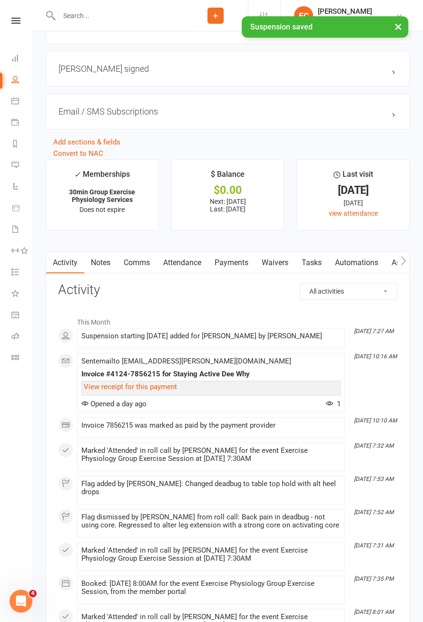
click at [233, 261] on link "Payments" at bounding box center [231, 263] width 47 height 22
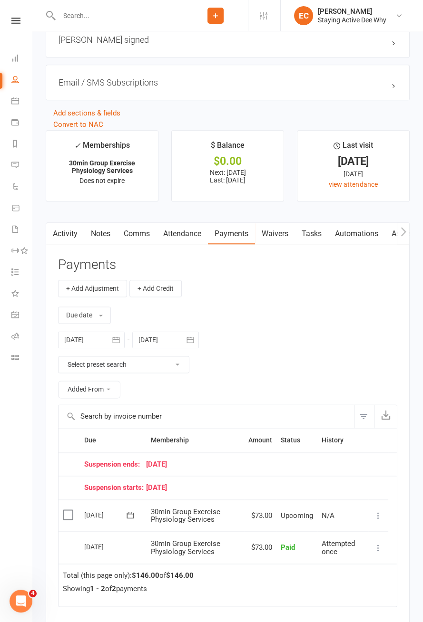
scroll to position [1257, 0]
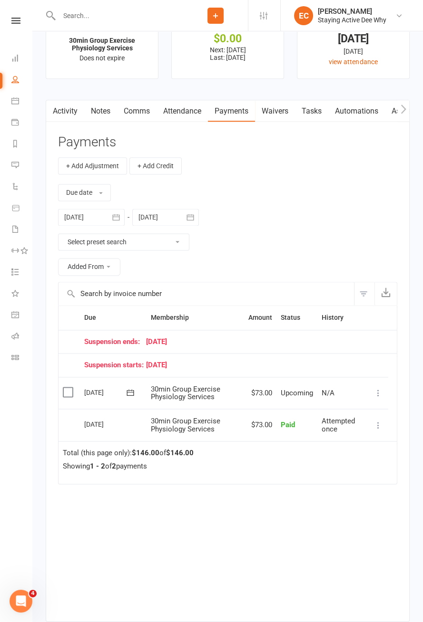
click at [159, 214] on div at bounding box center [165, 217] width 67 height 17
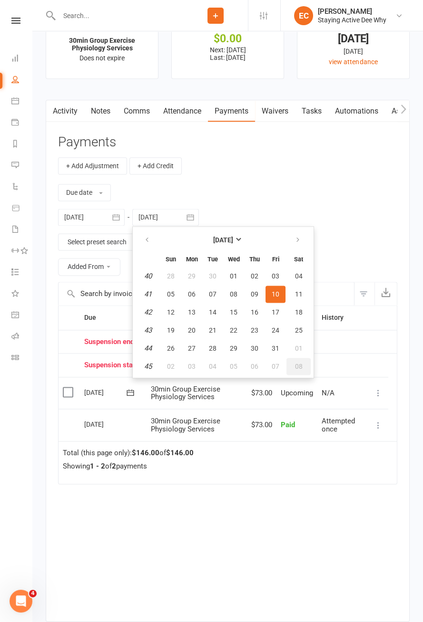
click at [296, 364] on span "08" at bounding box center [299, 367] width 8 height 8
type input "[DATE]"
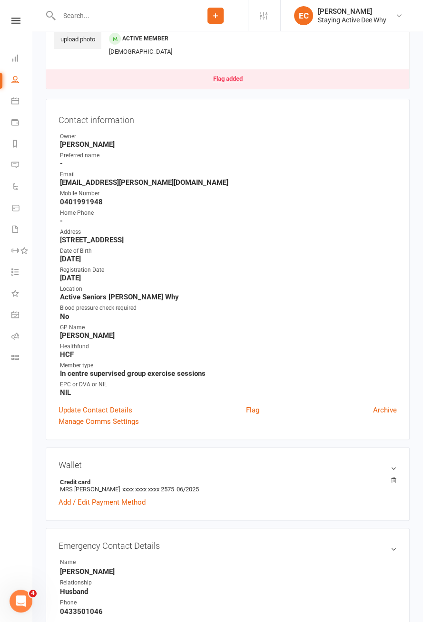
scroll to position [0, 0]
